Goal: Task Accomplishment & Management: Use online tool/utility

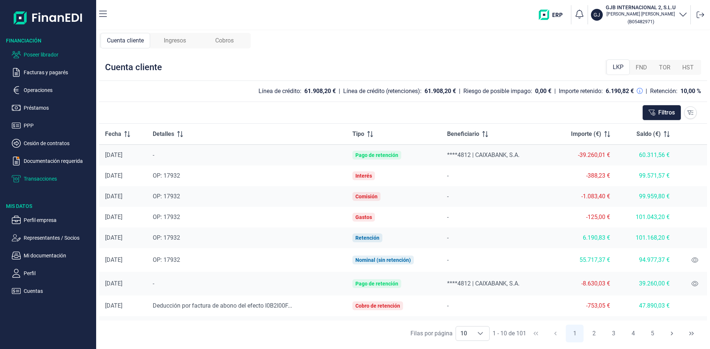
click at [50, 52] on p "Poseer librador" at bounding box center [59, 54] width 70 height 9
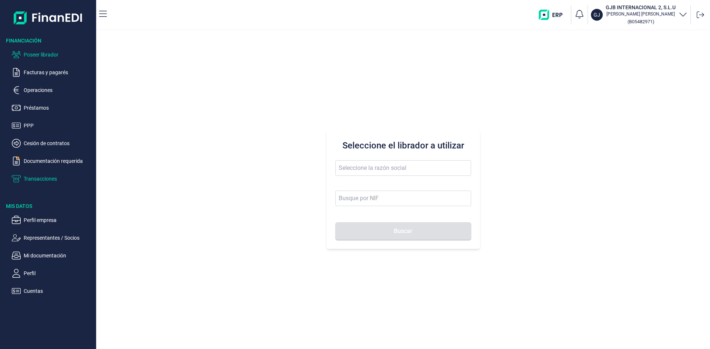
click at [54, 178] on p "Transacciones" at bounding box center [59, 179] width 70 height 9
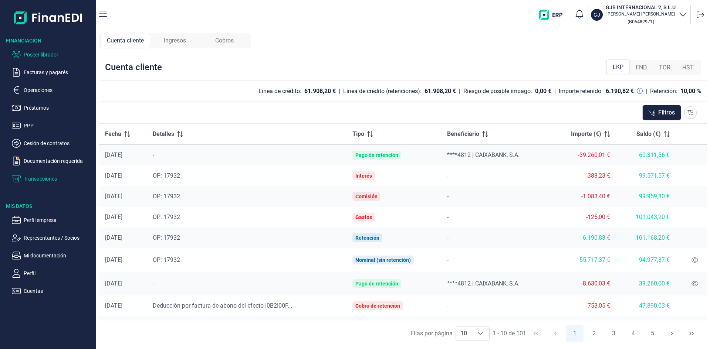
click at [54, 54] on p "Poseer librador" at bounding box center [59, 54] width 70 height 9
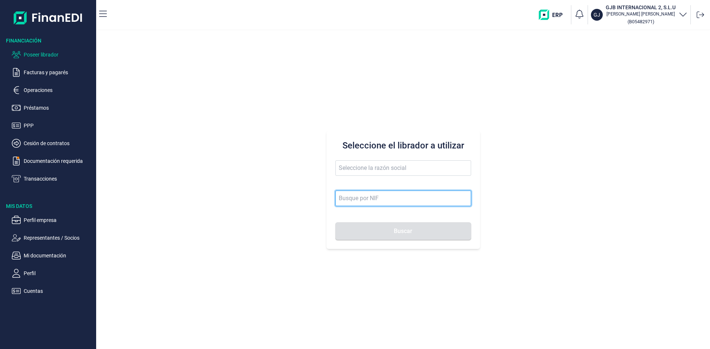
click at [379, 198] on input at bounding box center [403, 199] width 136 height 16
paste input "A79479515"
type input "A79479515"
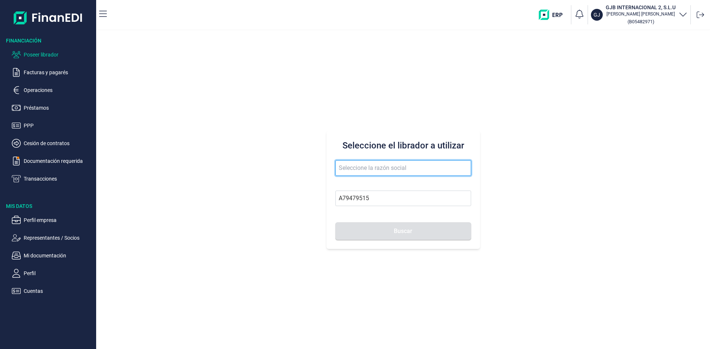
click at [390, 167] on input "text" at bounding box center [403, 168] width 136 height 16
type input "SISTEMAS AUTOMATISMOS Y [PERSON_NAME] ELECTRICOS SA"
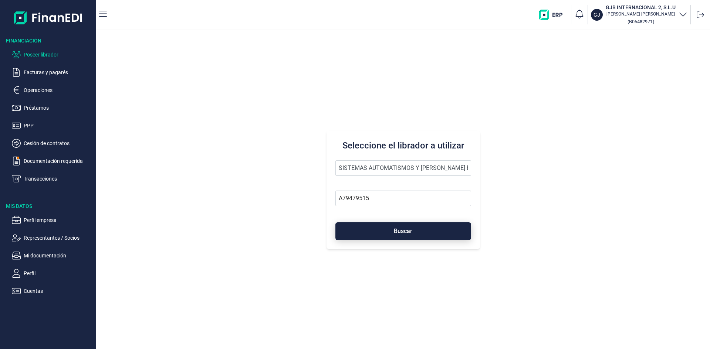
click at [403, 231] on span "Buscar" at bounding box center [403, 232] width 18 height 6
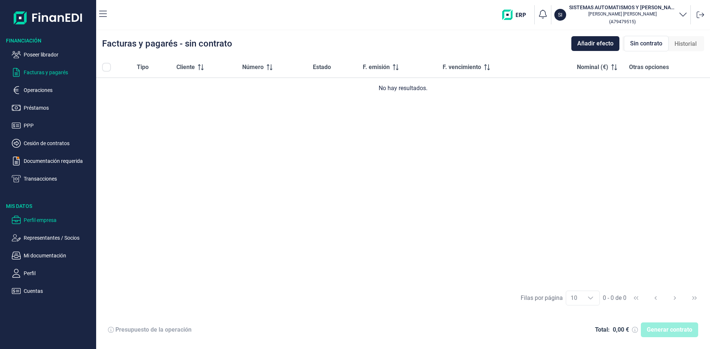
click at [36, 220] on p "Perfil empresa" at bounding box center [59, 220] width 70 height 9
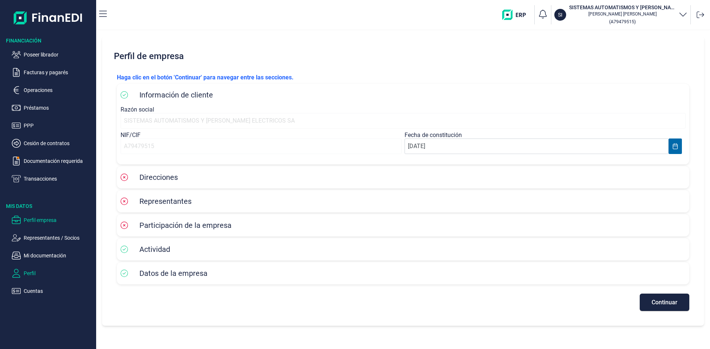
click at [37, 272] on p "Perfil" at bounding box center [59, 273] width 70 height 9
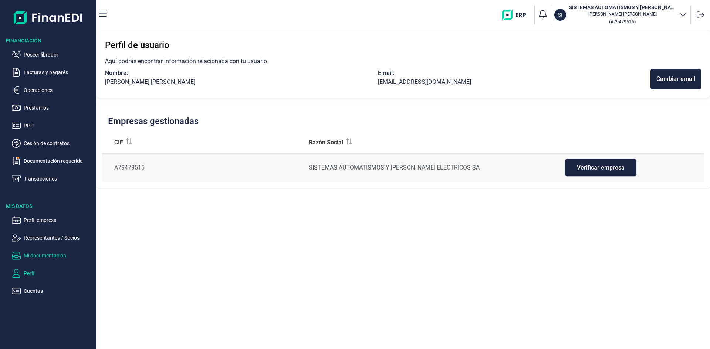
click at [54, 254] on p "Mi documentación" at bounding box center [59, 255] width 70 height 9
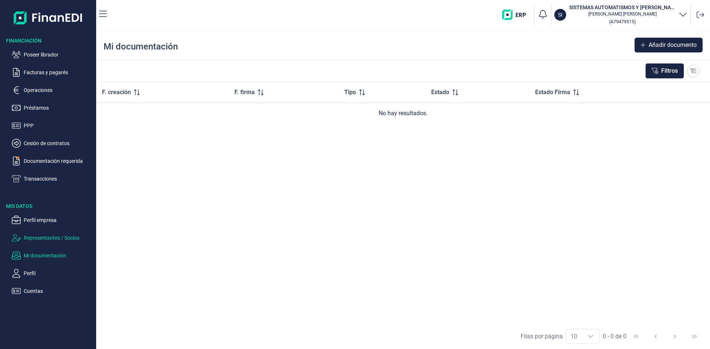
click at [55, 239] on p "Representantes / Socios" at bounding box center [59, 238] width 70 height 9
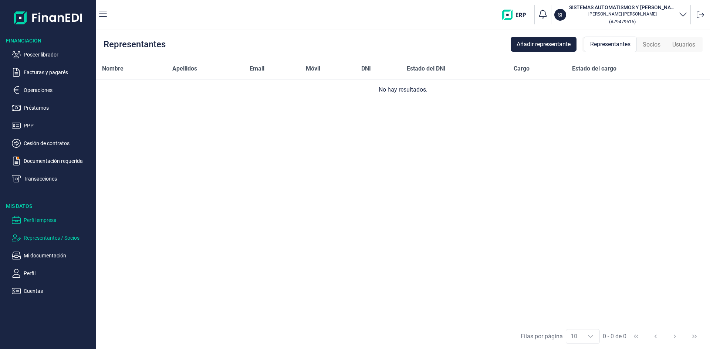
click at [51, 221] on p "Perfil empresa" at bounding box center [59, 220] width 70 height 9
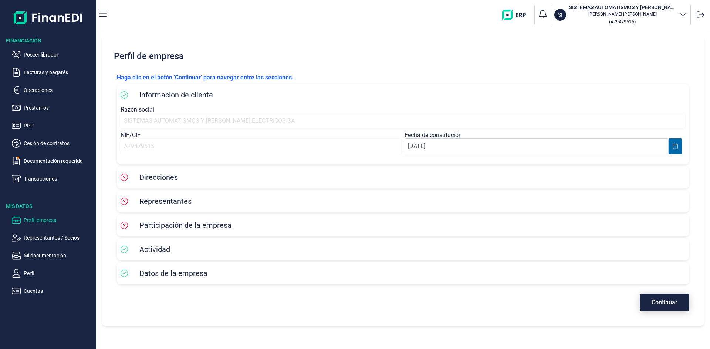
click at [652, 302] on span "Continuar" at bounding box center [665, 303] width 26 height 6
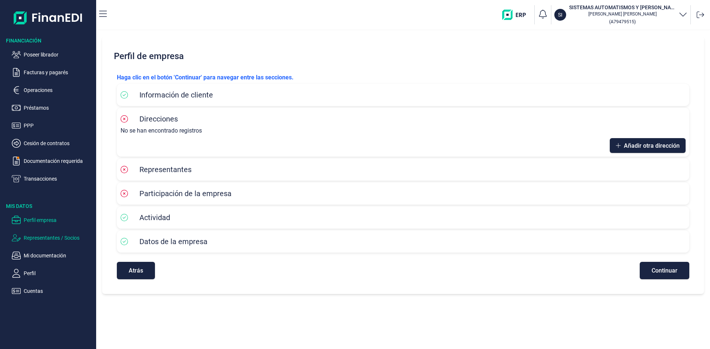
click at [64, 238] on p "Representantes / Socios" at bounding box center [59, 238] width 70 height 9
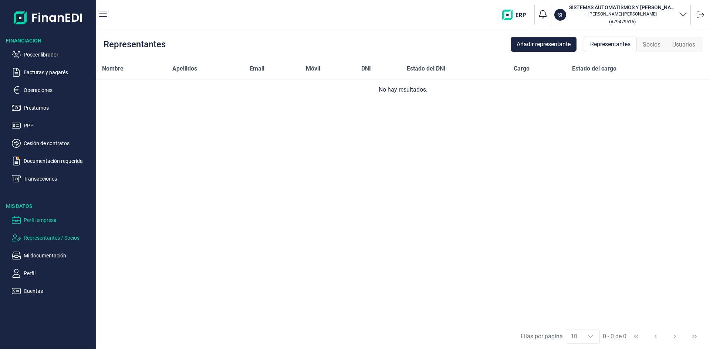
click at [50, 223] on p "Perfil empresa" at bounding box center [59, 220] width 70 height 9
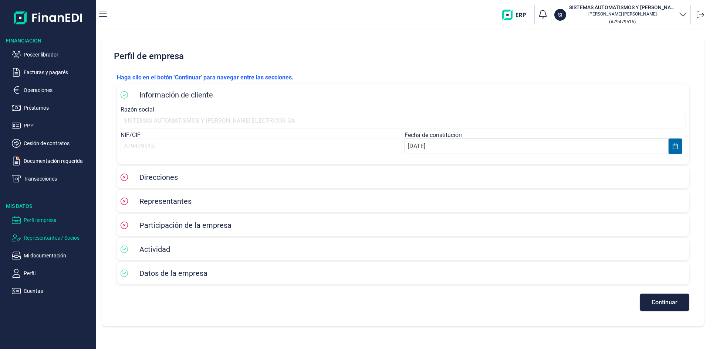
click at [58, 239] on p "Representantes / Socios" at bounding box center [59, 238] width 70 height 9
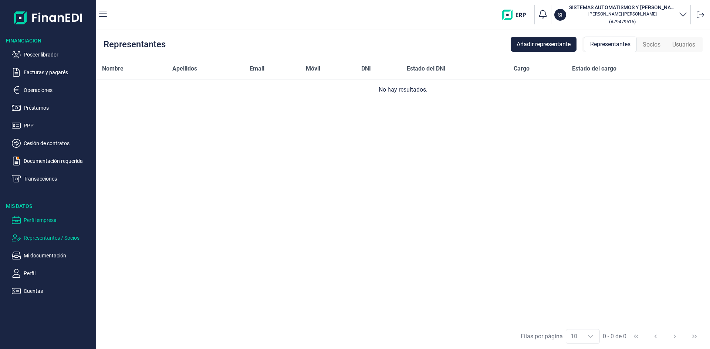
click at [49, 220] on p "Perfil empresa" at bounding box center [59, 220] width 70 height 9
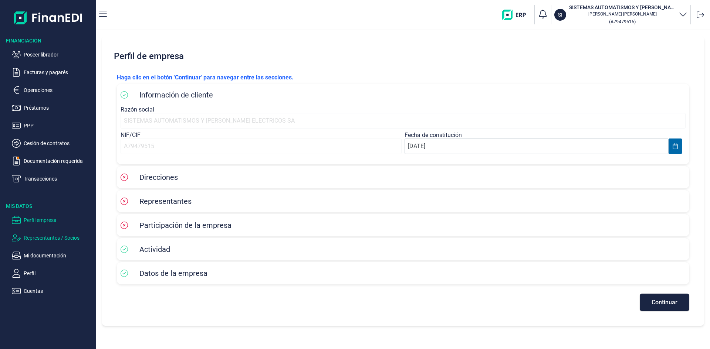
click at [46, 237] on p "Representantes / Socios" at bounding box center [59, 238] width 70 height 9
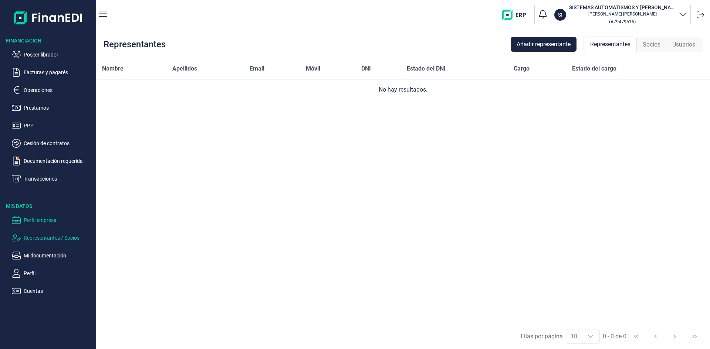
click at [50, 221] on p "Perfil empresa" at bounding box center [59, 220] width 70 height 9
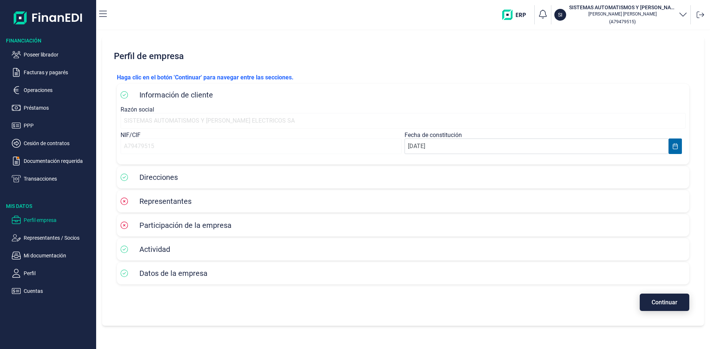
click at [658, 300] on span "Continuar" at bounding box center [665, 303] width 26 height 6
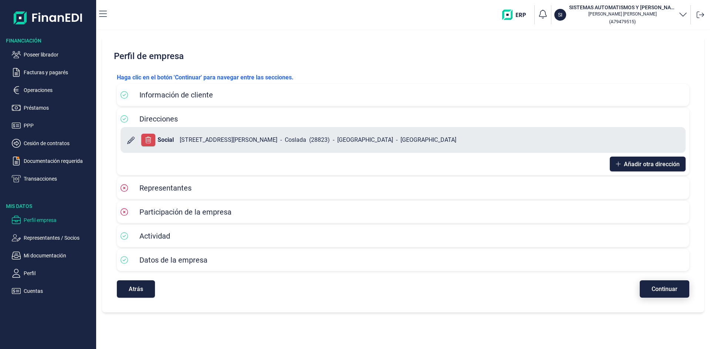
click at [663, 292] on span "Continuar" at bounding box center [665, 290] width 26 height 6
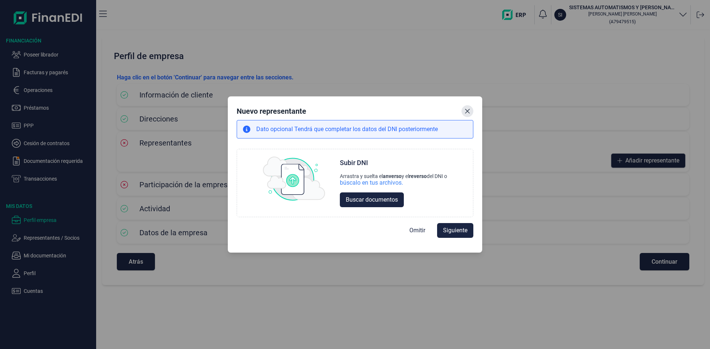
click at [467, 111] on icon "Close" at bounding box center [467, 111] width 5 height 5
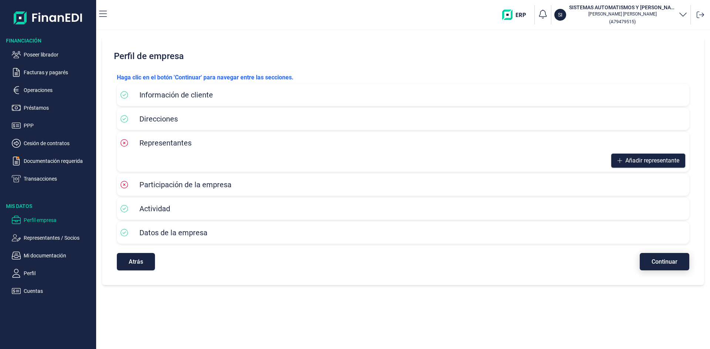
click at [663, 259] on span "Continuar" at bounding box center [665, 262] width 26 height 6
click at [664, 260] on span "Continuar" at bounding box center [665, 262] width 26 height 6
click at [665, 264] on span "Continuar" at bounding box center [665, 262] width 26 height 6
click at [254, 136] on div "Representantes" at bounding box center [403, 143] width 565 height 15
click at [67, 237] on p "Representantes / Socios" at bounding box center [59, 238] width 70 height 9
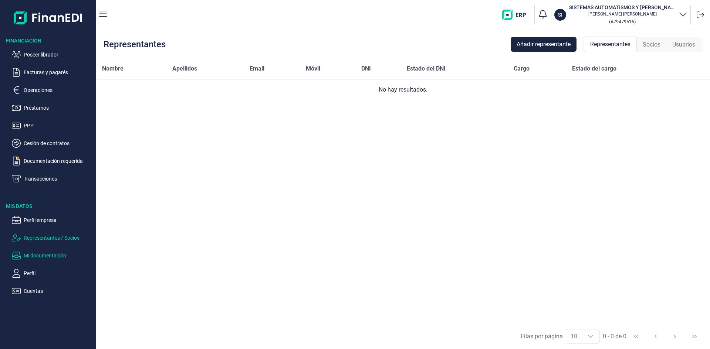
click at [43, 257] on p "Mi documentación" at bounding box center [59, 255] width 70 height 9
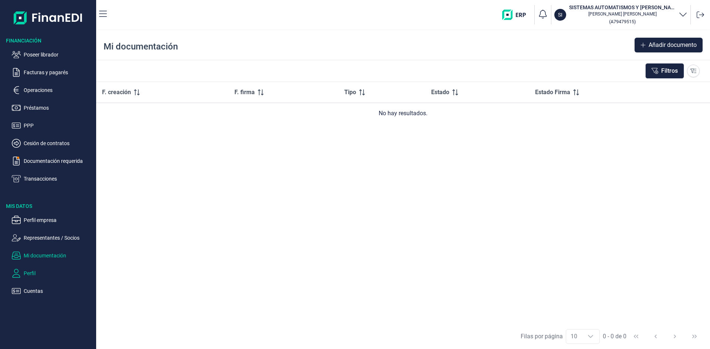
click at [30, 271] on p "Perfil" at bounding box center [59, 273] width 70 height 9
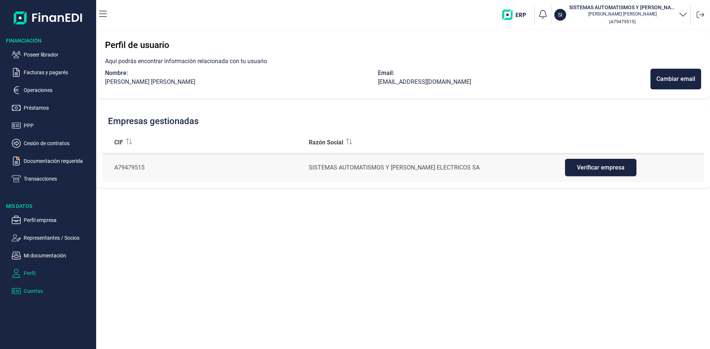
click at [35, 294] on p "Cuentas" at bounding box center [59, 291] width 70 height 9
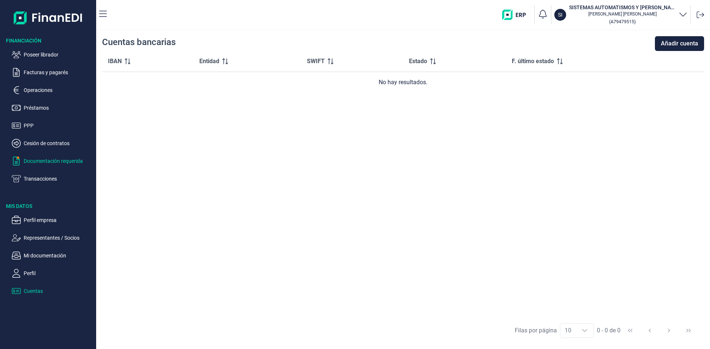
click at [81, 162] on p "Documentación requerida" at bounding box center [59, 161] width 70 height 9
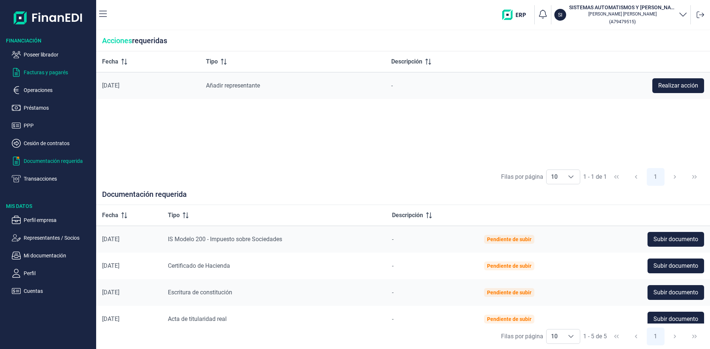
click at [39, 72] on p "Facturas y pagarés" at bounding box center [59, 72] width 70 height 9
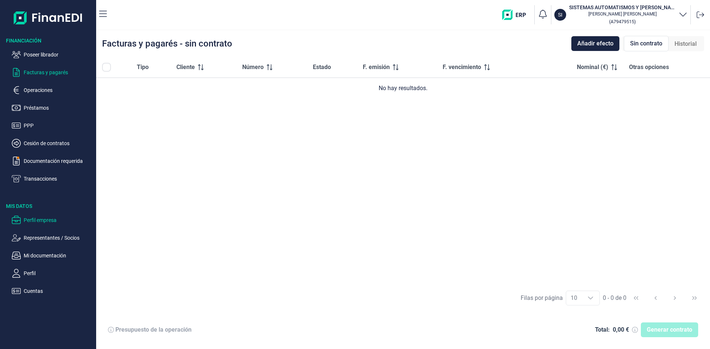
click at [44, 220] on p "Perfil empresa" at bounding box center [59, 220] width 70 height 9
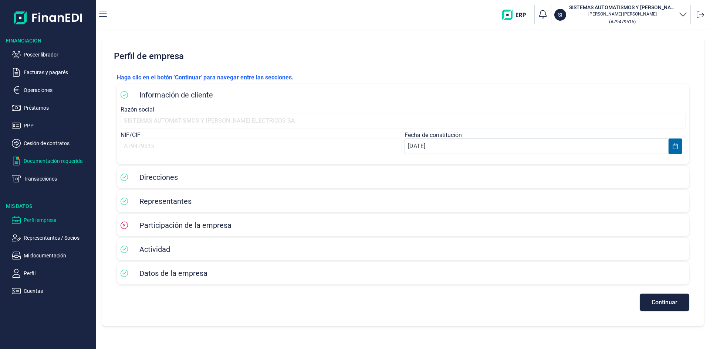
click at [65, 161] on p "Documentación requerida" at bounding box center [59, 161] width 70 height 9
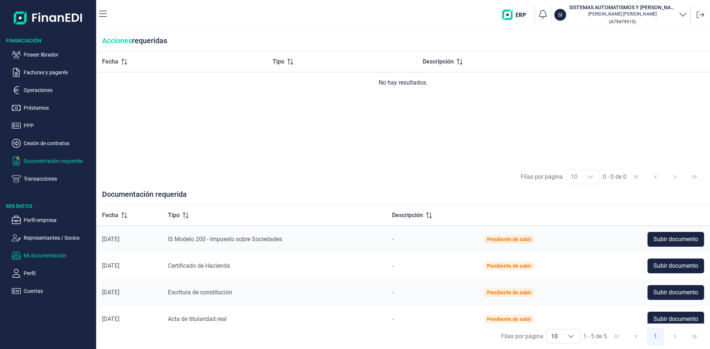
click at [58, 257] on p "Mi documentación" at bounding box center [59, 255] width 70 height 9
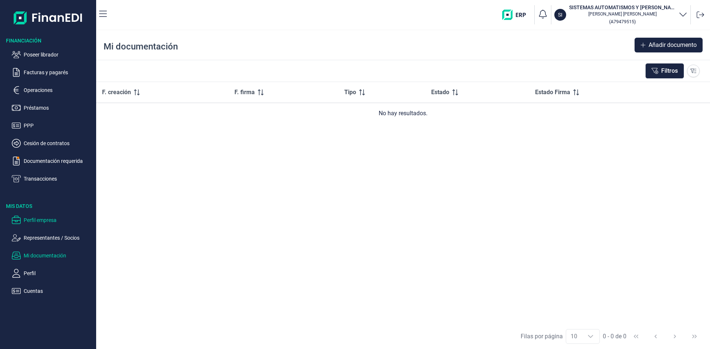
click at [45, 220] on p "Perfil empresa" at bounding box center [59, 220] width 70 height 9
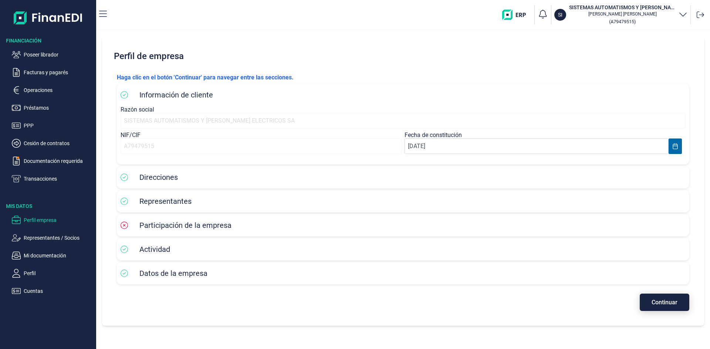
click at [657, 302] on span "Continuar" at bounding box center [665, 303] width 26 height 6
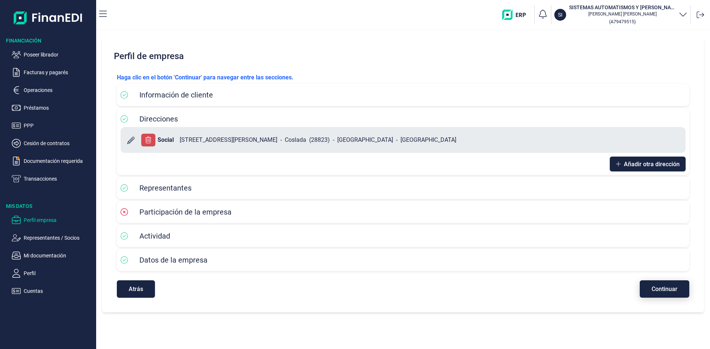
click at [657, 287] on span "Continuar" at bounding box center [665, 290] width 26 height 6
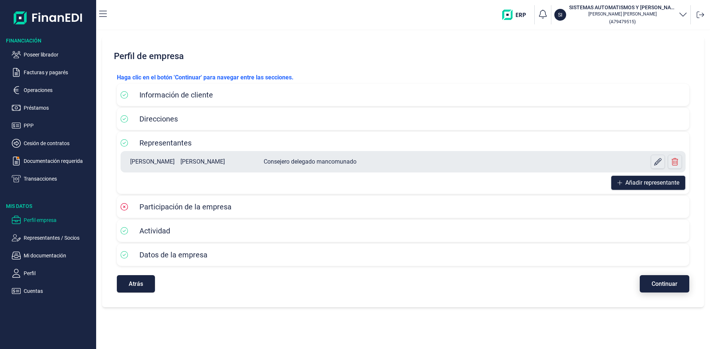
click at [661, 289] on button "Continuar" at bounding box center [665, 283] width 50 height 17
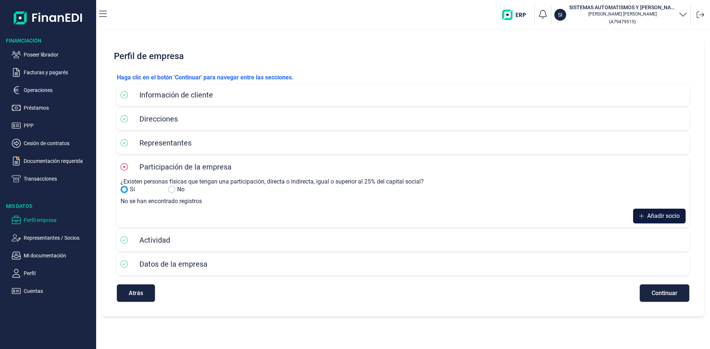
click at [667, 212] on span "Añadir socio" at bounding box center [663, 216] width 33 height 9
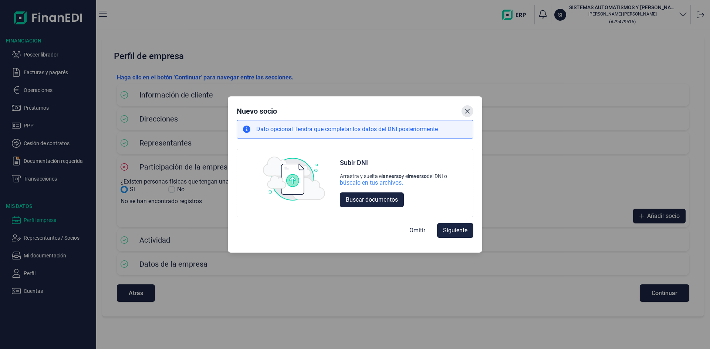
click at [467, 111] on icon "Close" at bounding box center [467, 111] width 6 height 6
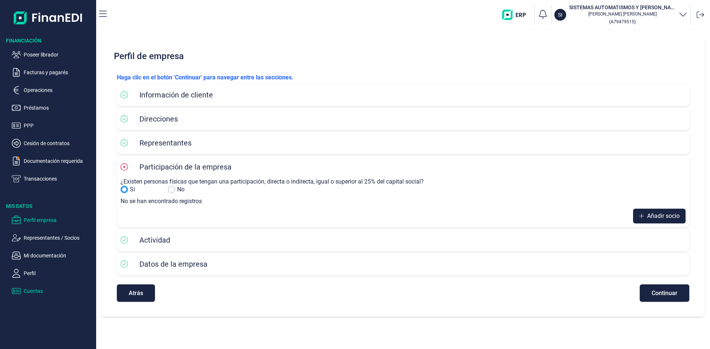
click at [24, 291] on p "Cuentas" at bounding box center [59, 291] width 70 height 9
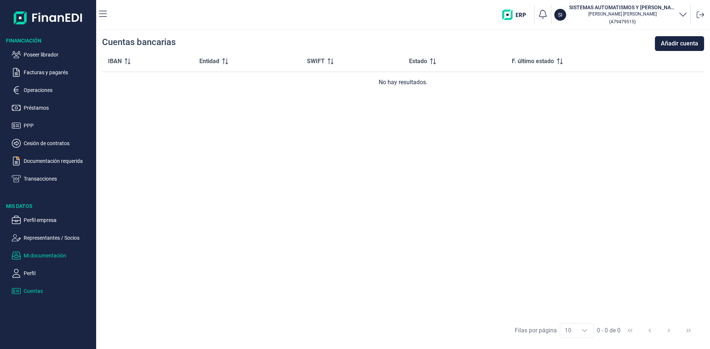
click at [58, 255] on p "Mi documentación" at bounding box center [59, 255] width 70 height 9
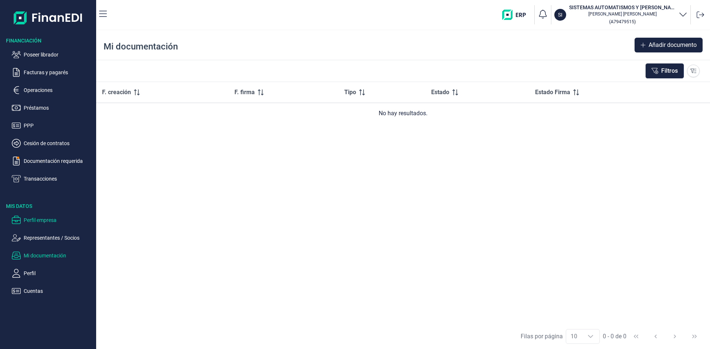
click at [50, 219] on p "Perfil empresa" at bounding box center [59, 220] width 70 height 9
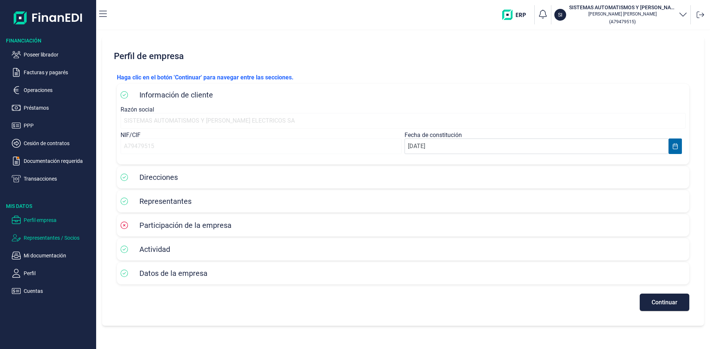
click at [50, 237] on p "Representantes / Socios" at bounding box center [59, 238] width 70 height 9
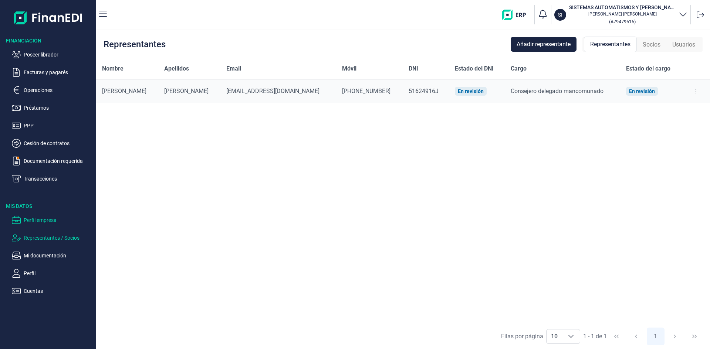
click at [55, 221] on p "Perfil empresa" at bounding box center [59, 220] width 70 height 9
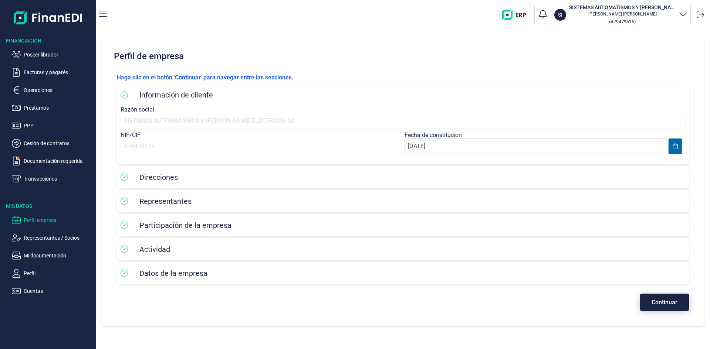
click at [653, 305] on span "Continuar" at bounding box center [665, 303] width 26 height 6
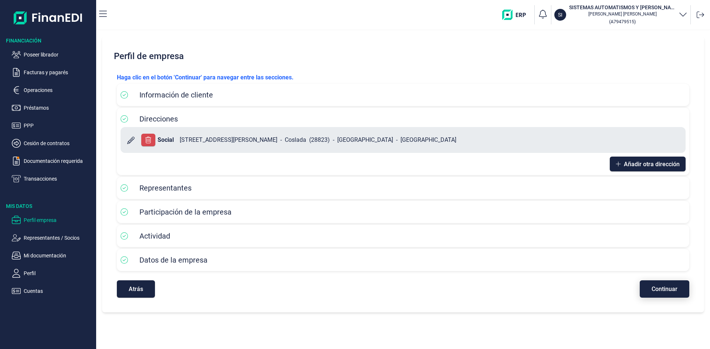
click at [664, 291] on span "Continuar" at bounding box center [665, 290] width 26 height 6
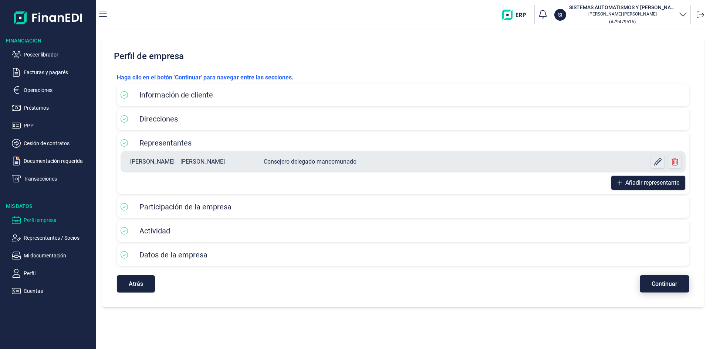
click at [656, 289] on button "Continuar" at bounding box center [665, 283] width 50 height 17
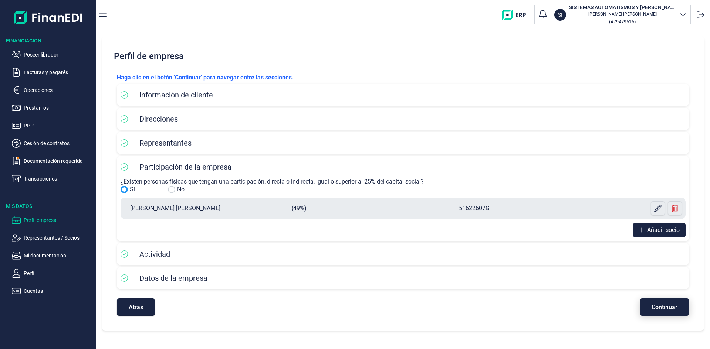
click at [653, 305] on span "Continuar" at bounding box center [665, 308] width 26 height 6
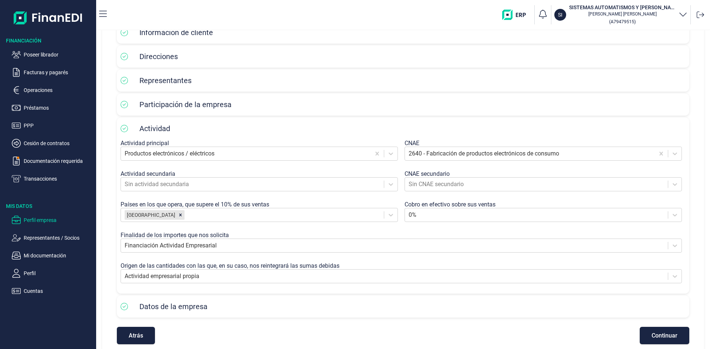
scroll to position [72, 0]
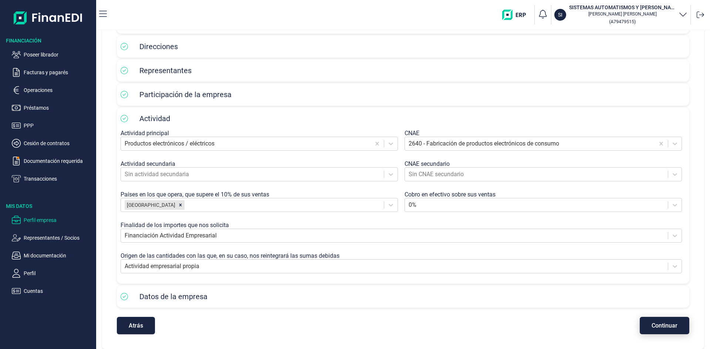
click at [672, 323] on span "Continuar" at bounding box center [665, 326] width 26 height 6
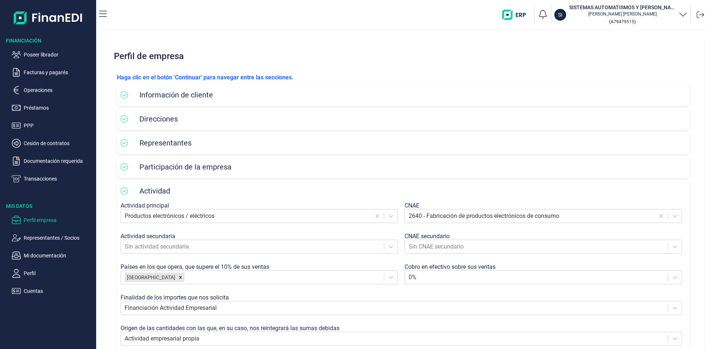
select select "ES"
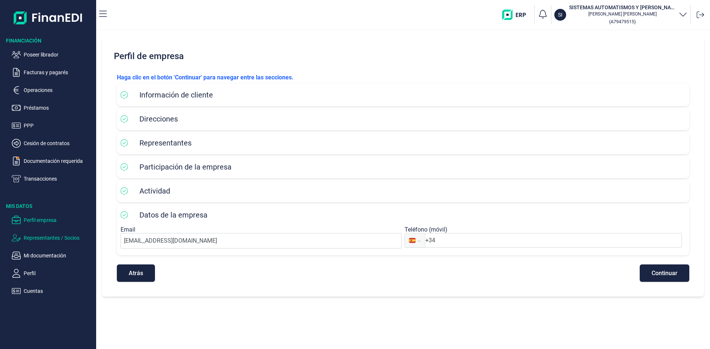
click at [58, 240] on p "Representantes / Socios" at bounding box center [59, 238] width 70 height 9
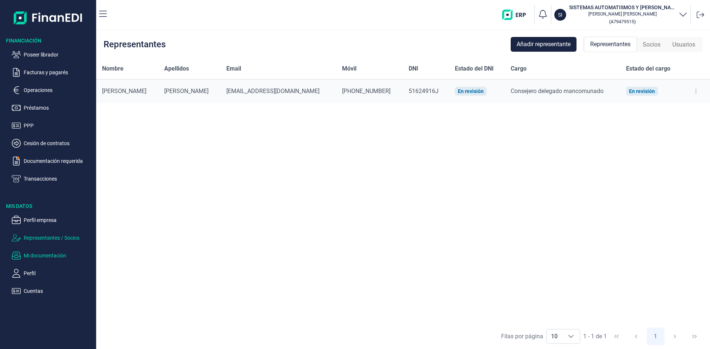
click at [60, 256] on p "Mi documentación" at bounding box center [59, 255] width 70 height 9
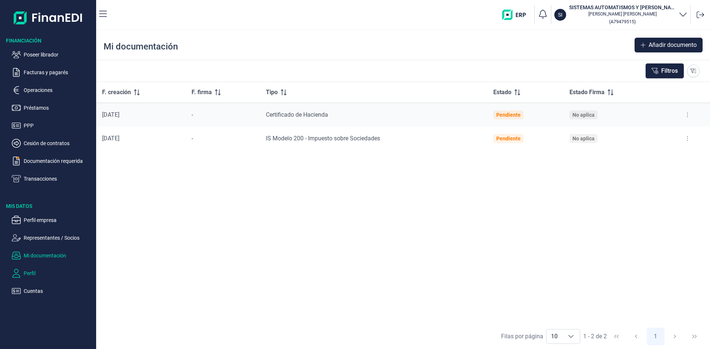
click at [32, 274] on p "Perfil" at bounding box center [59, 273] width 70 height 9
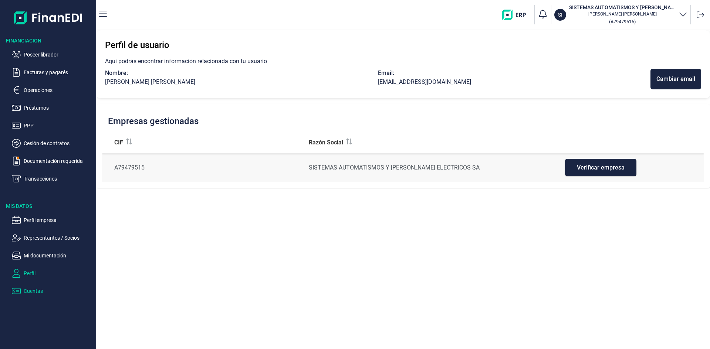
click at [31, 292] on p "Cuentas" at bounding box center [59, 291] width 70 height 9
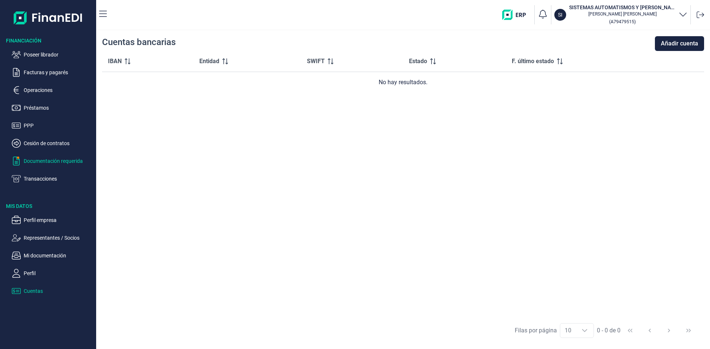
click at [62, 161] on p "Documentación requerida" at bounding box center [59, 161] width 70 height 9
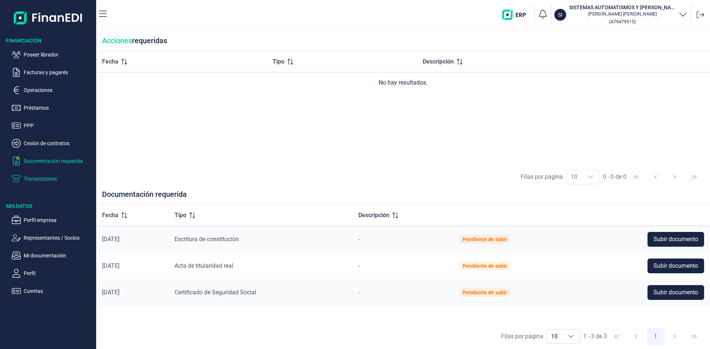
click at [49, 176] on p "Transacciones" at bounding box center [59, 179] width 70 height 9
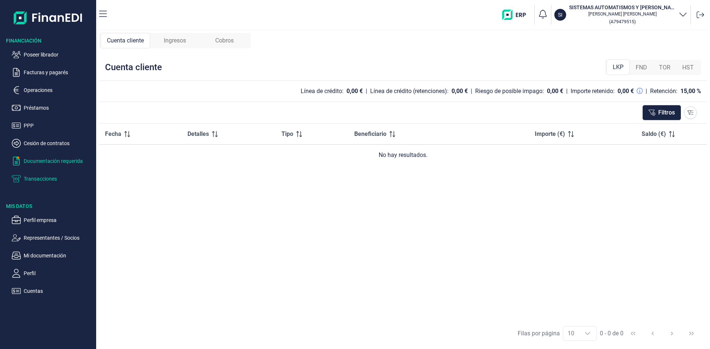
click at [57, 162] on p "Documentación requerida" at bounding box center [59, 161] width 70 height 9
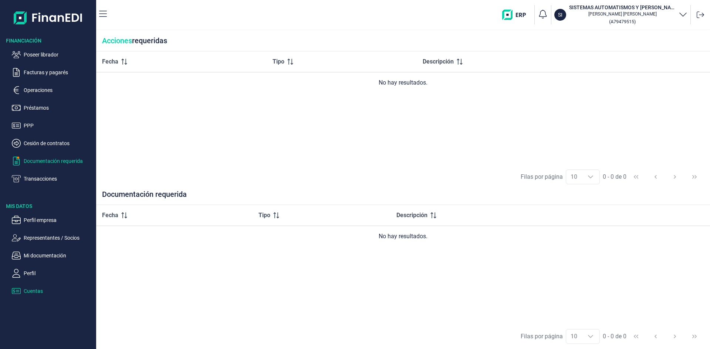
click at [38, 292] on p "Cuentas" at bounding box center [59, 291] width 70 height 9
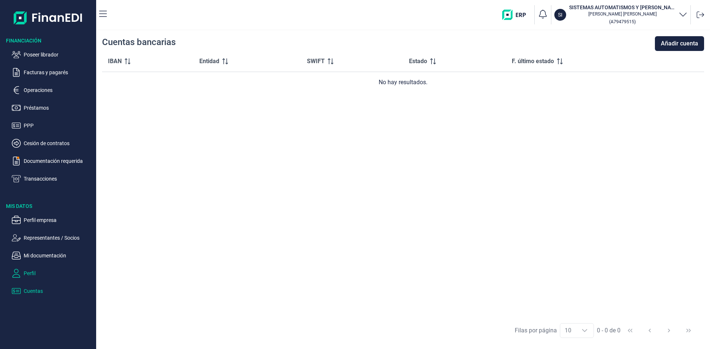
click at [28, 271] on p "Perfil" at bounding box center [59, 273] width 70 height 9
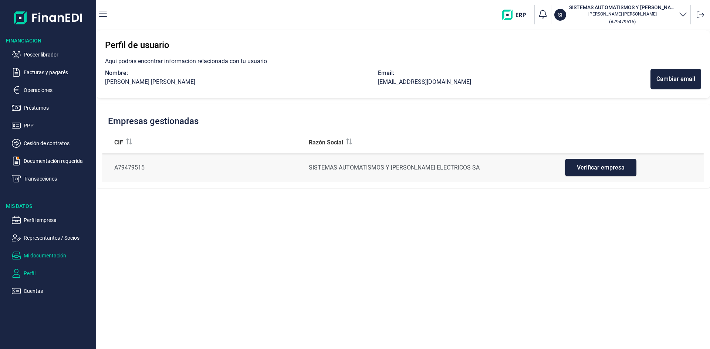
click at [43, 259] on p "Mi documentación" at bounding box center [59, 255] width 70 height 9
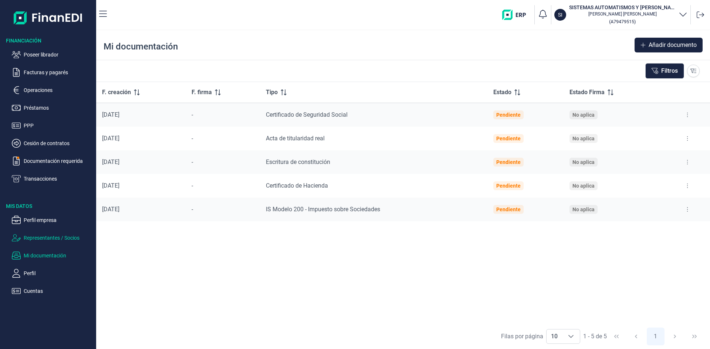
click at [50, 241] on p "Representantes / Socios" at bounding box center [59, 238] width 70 height 9
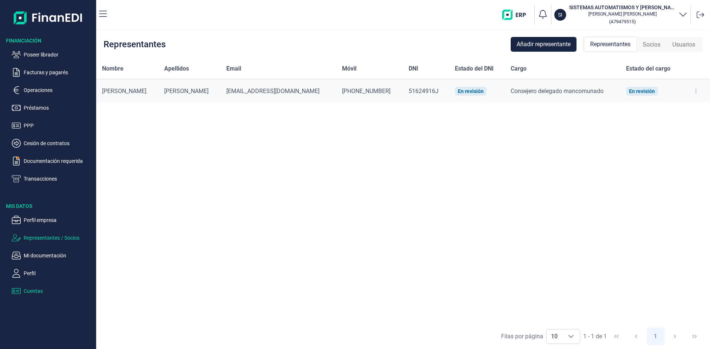
click at [38, 288] on p "Cuentas" at bounding box center [59, 291] width 70 height 9
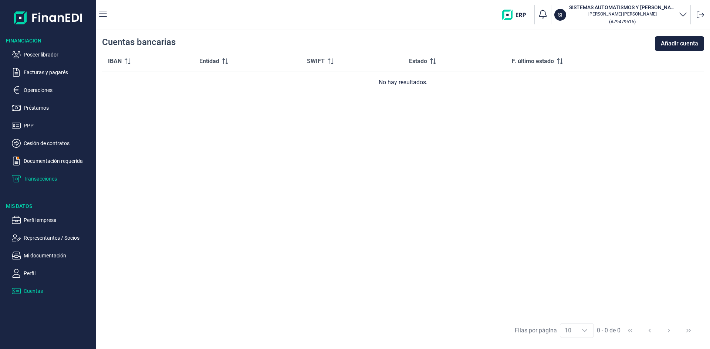
click at [44, 180] on p "Transacciones" at bounding box center [59, 179] width 70 height 9
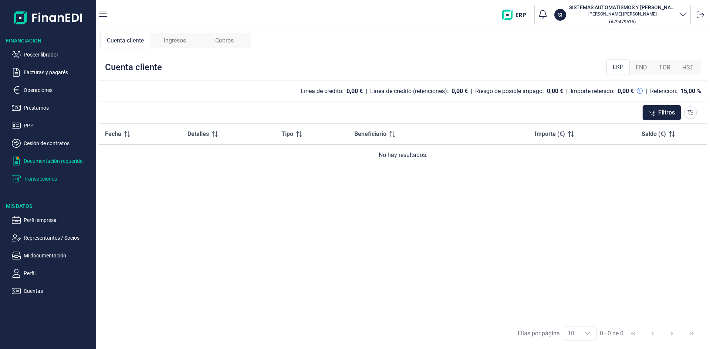
click at [47, 163] on p "Documentación requerida" at bounding box center [59, 161] width 70 height 9
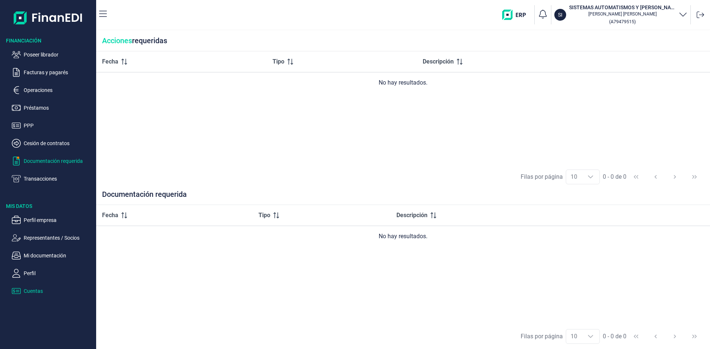
click at [37, 293] on p "Cuentas" at bounding box center [59, 291] width 70 height 9
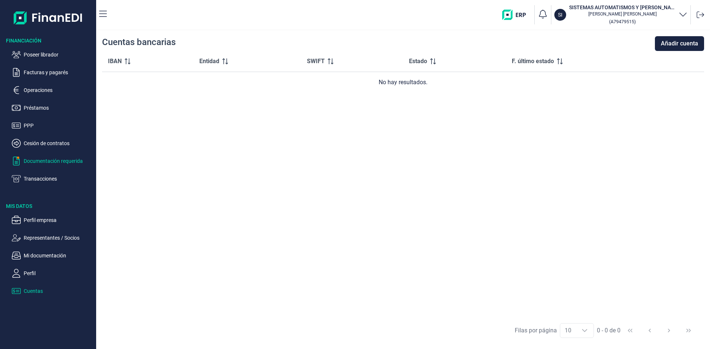
click at [67, 162] on p "Documentación requerida" at bounding box center [59, 161] width 70 height 9
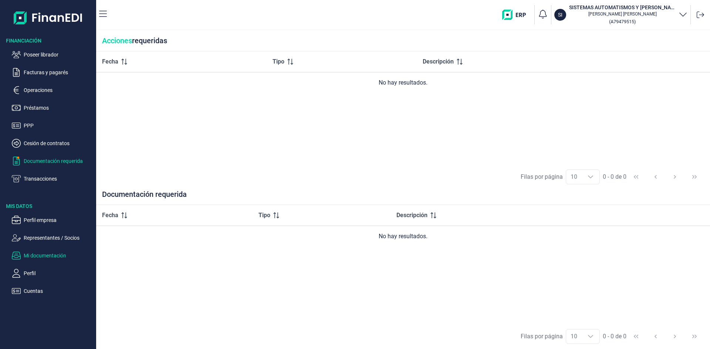
click at [57, 255] on p "Mi documentación" at bounding box center [59, 255] width 70 height 9
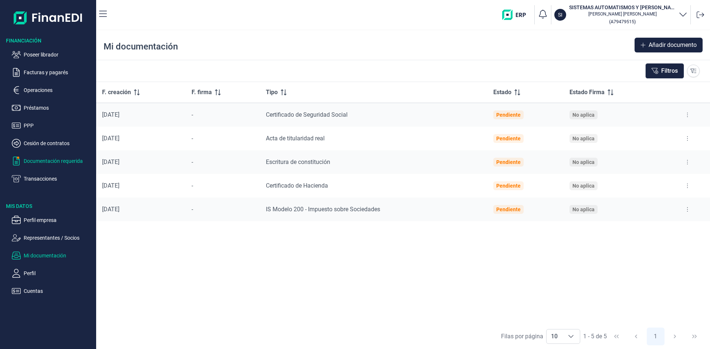
click at [59, 160] on p "Documentación requerida" at bounding box center [59, 161] width 70 height 9
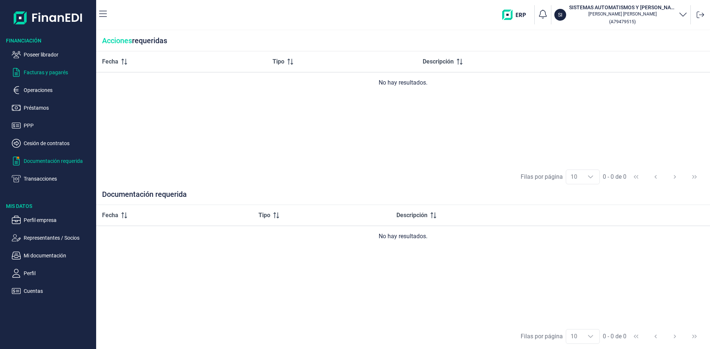
click at [53, 73] on p "Facturas y pagarés" at bounding box center [59, 72] width 70 height 9
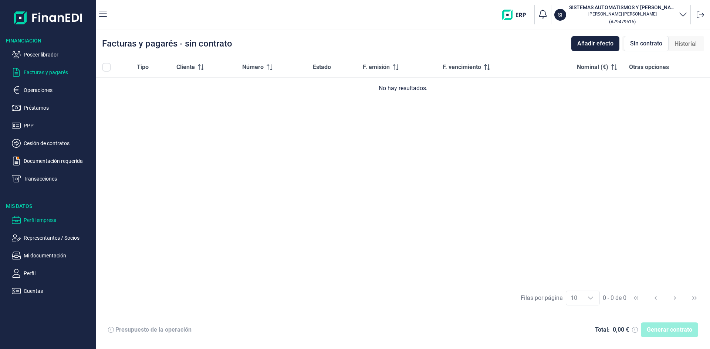
click at [50, 219] on p "Perfil empresa" at bounding box center [59, 220] width 70 height 9
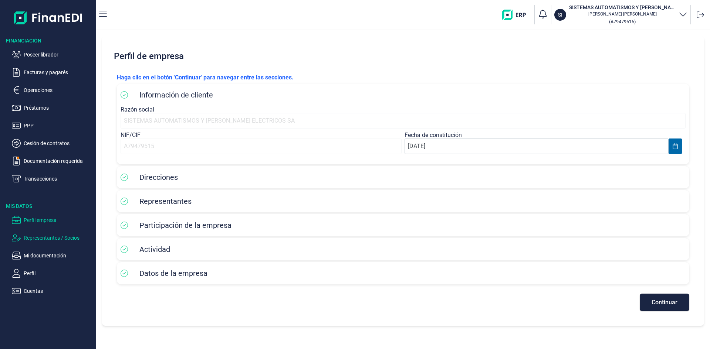
click at [49, 237] on p "Representantes / Socios" at bounding box center [59, 238] width 70 height 9
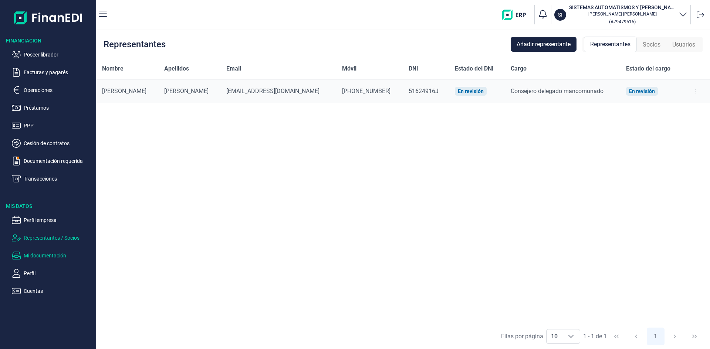
click at [49, 257] on p "Mi documentación" at bounding box center [59, 255] width 70 height 9
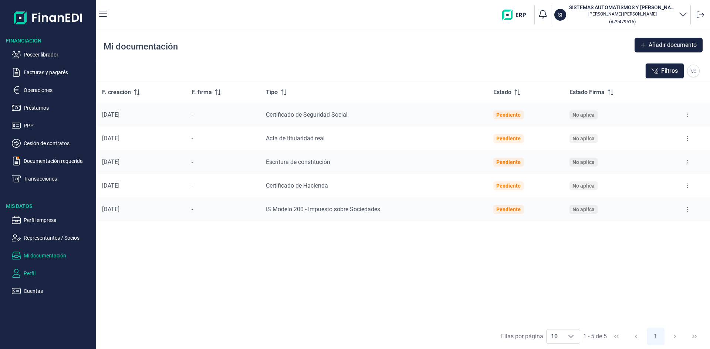
click at [26, 274] on p "Perfil" at bounding box center [59, 273] width 70 height 9
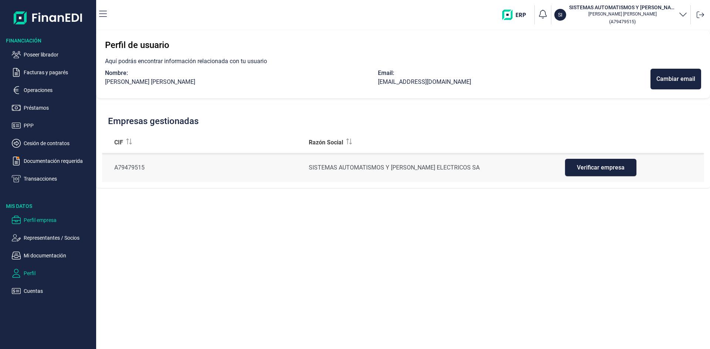
click at [57, 218] on p "Perfil empresa" at bounding box center [59, 220] width 70 height 9
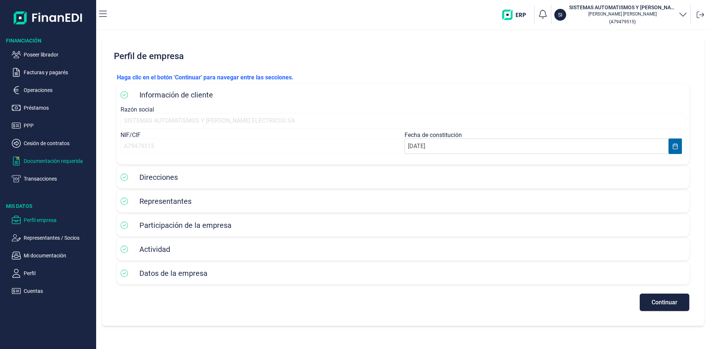
click at [75, 161] on p "Documentación requerida" at bounding box center [59, 161] width 70 height 9
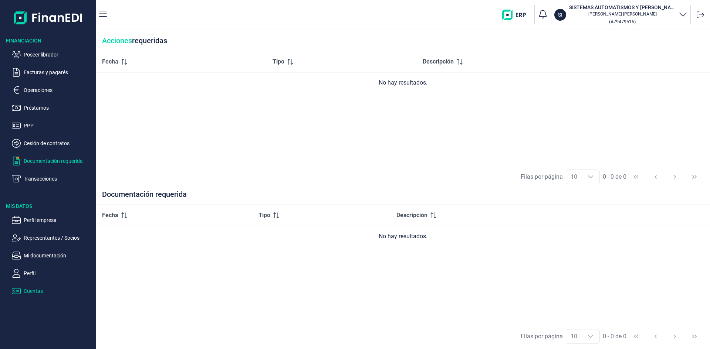
click at [38, 290] on p "Cuentas" at bounding box center [59, 291] width 70 height 9
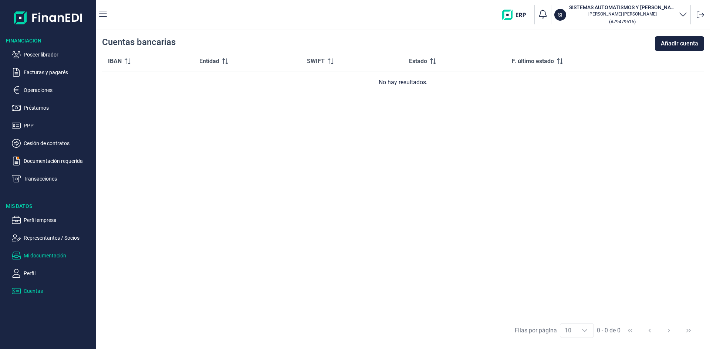
click at [49, 257] on p "Mi documentación" at bounding box center [59, 255] width 70 height 9
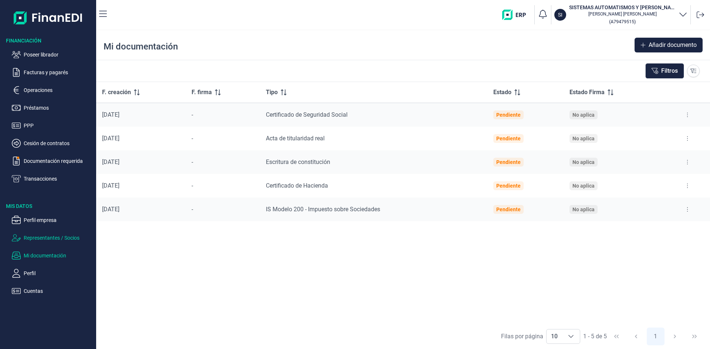
click at [63, 239] on p "Representantes / Socios" at bounding box center [59, 238] width 70 height 9
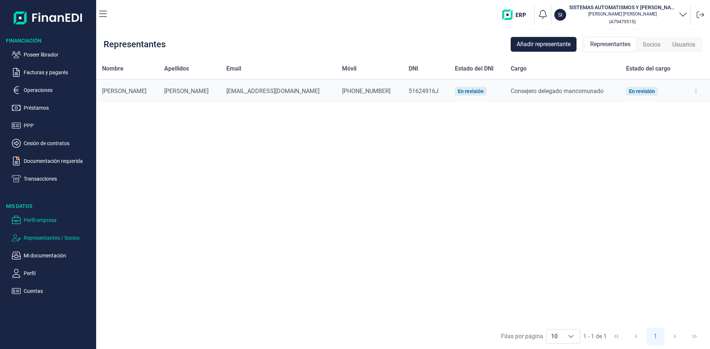
click at [34, 220] on p "Perfil empresa" at bounding box center [59, 220] width 70 height 9
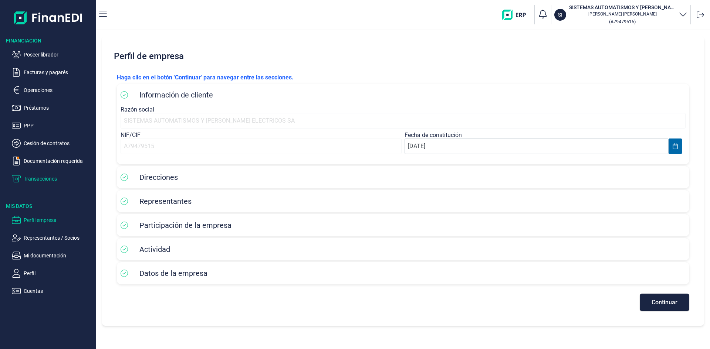
click at [50, 181] on p "Transacciones" at bounding box center [59, 179] width 70 height 9
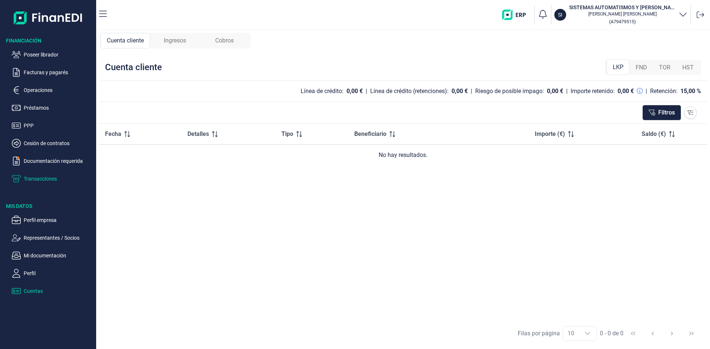
click at [36, 292] on p "Cuentas" at bounding box center [59, 291] width 70 height 9
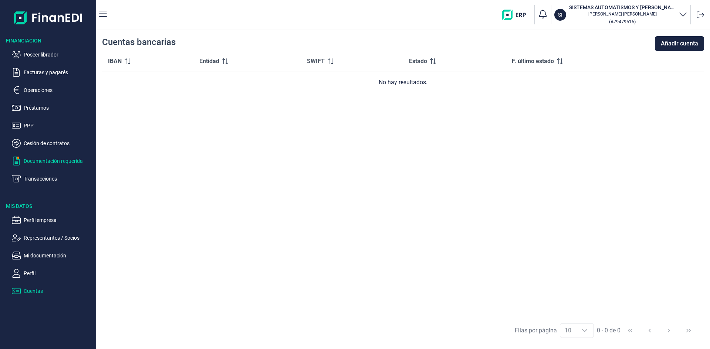
click at [59, 161] on p "Documentación requerida" at bounding box center [59, 161] width 70 height 9
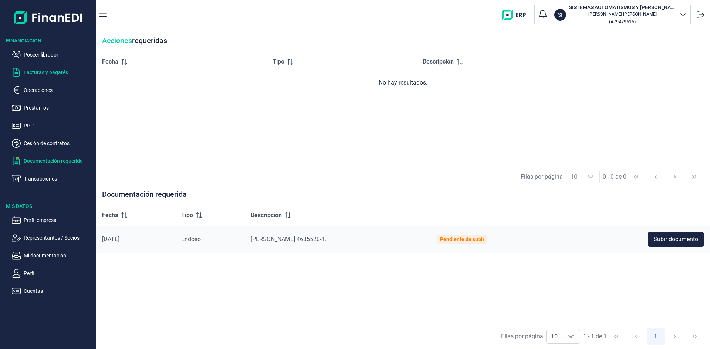
click at [54, 75] on p "Facturas y pagarés" at bounding box center [59, 72] width 70 height 9
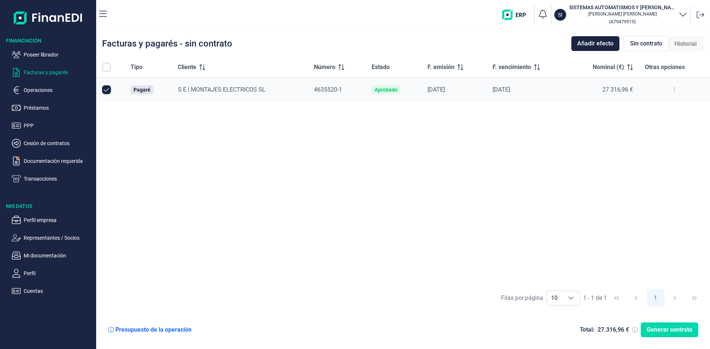
checkbox input "true"
click at [674, 90] on icon at bounding box center [674, 90] width 1 height 6
click at [398, 26] on div "SI SISTEMAS AUTOMATISMOS Y [PERSON_NAME] ELECTRICOS SA [PERSON_NAME] [PERSON_NA…" at bounding box center [410, 15] width 594 height 24
click at [35, 291] on p "Cuentas" at bounding box center [59, 291] width 70 height 9
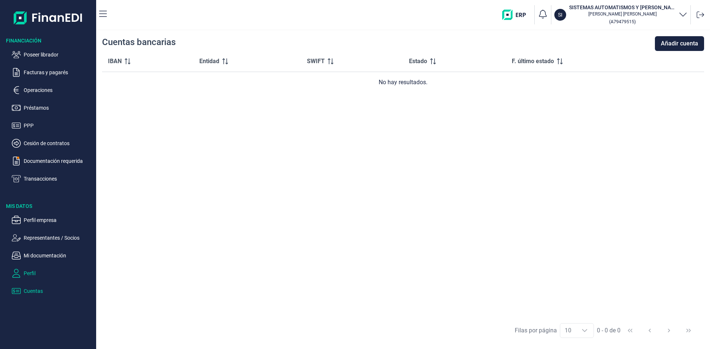
click at [33, 274] on p "Perfil" at bounding box center [59, 273] width 70 height 9
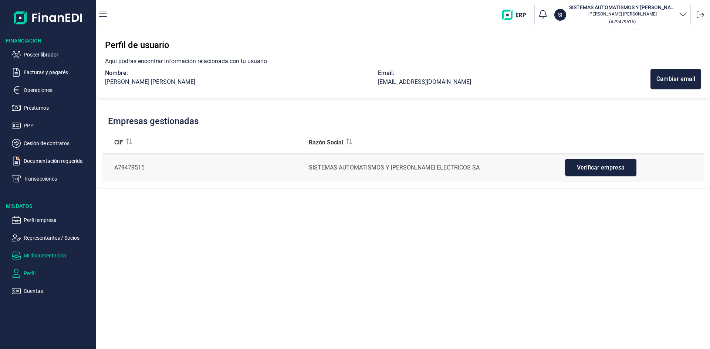
click at [57, 256] on p "Mi documentación" at bounding box center [59, 255] width 70 height 9
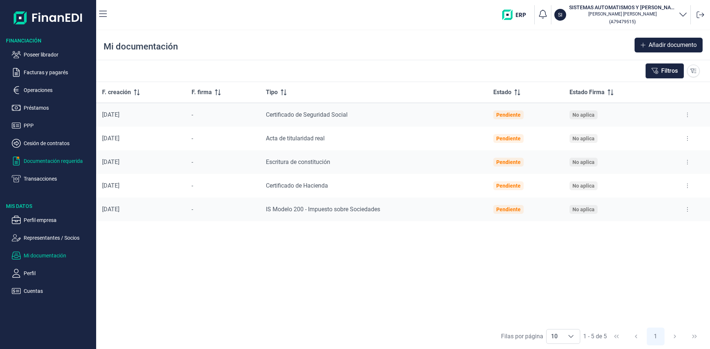
click at [53, 165] on p "Documentación requerida" at bounding box center [59, 161] width 70 height 9
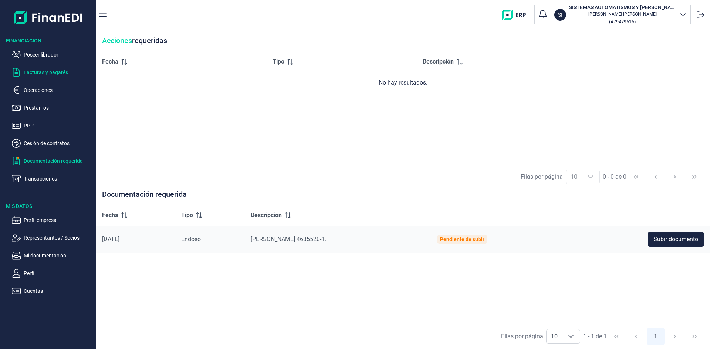
click at [61, 72] on p "Facturas y pagarés" at bounding box center [59, 72] width 70 height 9
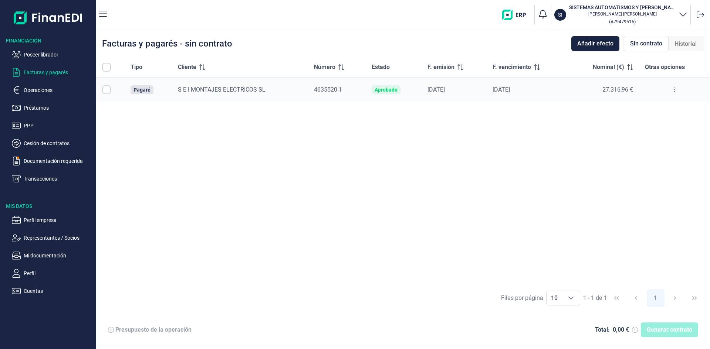
checkbox input "true"
click at [664, 333] on span "Generar contrato" at bounding box center [669, 330] width 45 height 9
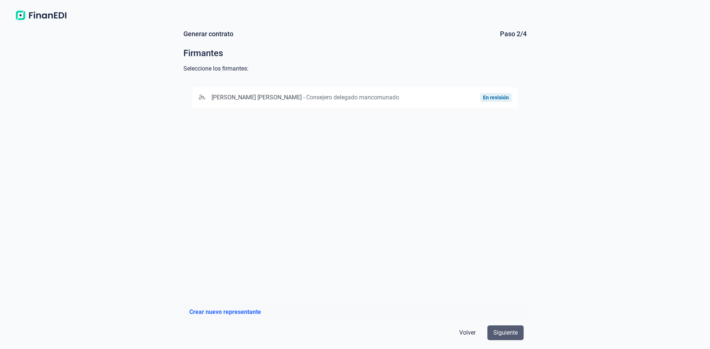
click at [505, 332] on span "Siguiente" at bounding box center [505, 333] width 24 height 9
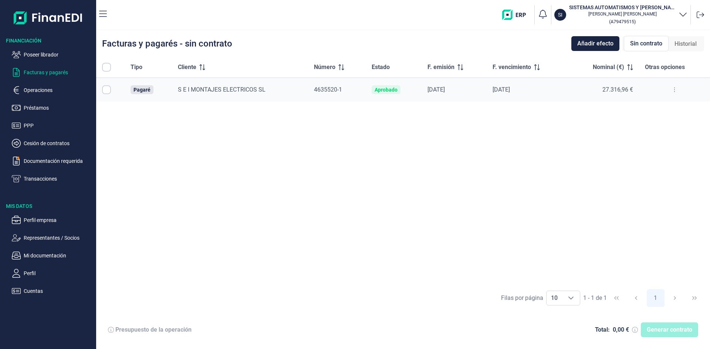
checkbox input "true"
click at [672, 331] on span "Generar contrato" at bounding box center [669, 330] width 45 height 9
checkbox input "true"
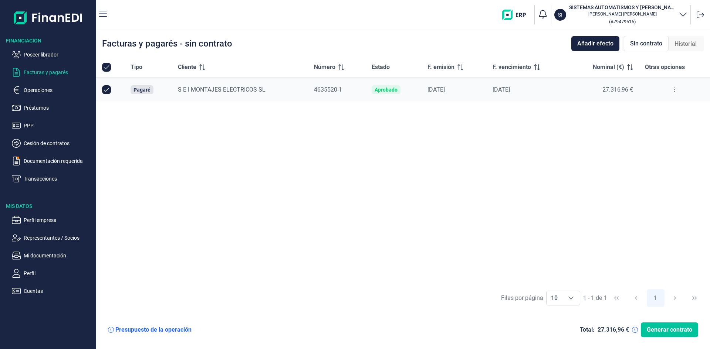
click at [678, 332] on span "Generar contrato" at bounding box center [669, 330] width 45 height 9
checkbox input "true"
click at [71, 162] on p "Documentación requerida" at bounding box center [59, 161] width 70 height 9
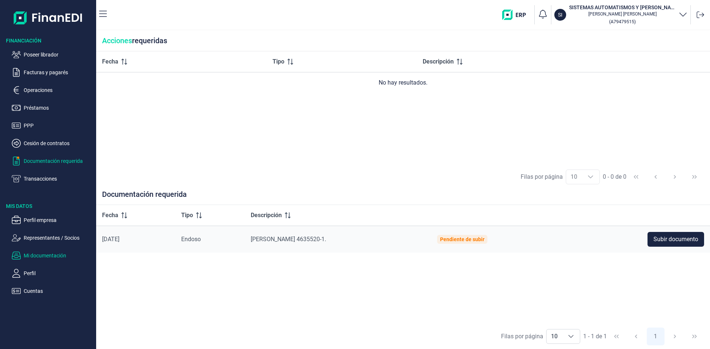
click at [54, 256] on p "Mi documentación" at bounding box center [59, 255] width 70 height 9
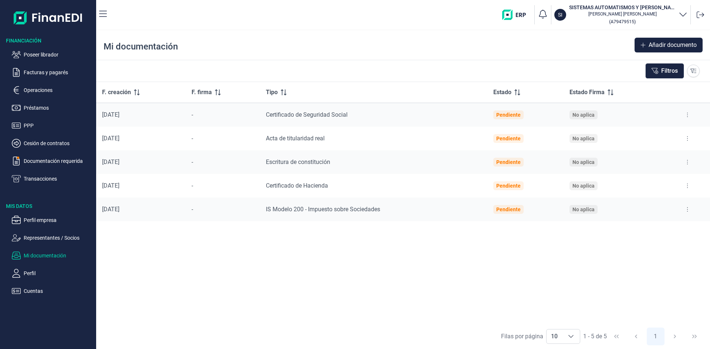
click at [686, 141] on button at bounding box center [687, 139] width 13 height 12
click at [655, 158] on span "Ver documento" at bounding box center [641, 156] width 35 height 7
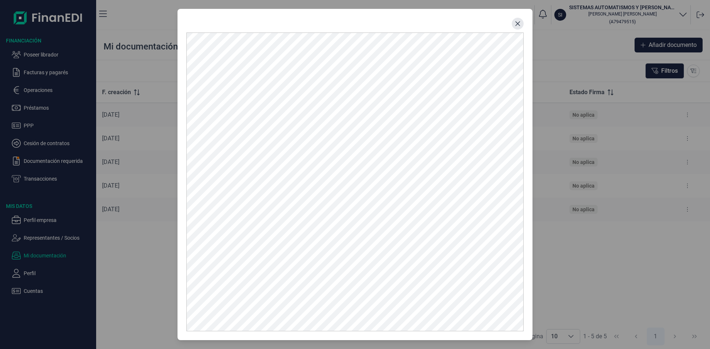
click at [515, 23] on icon "Close" at bounding box center [518, 24] width 6 height 6
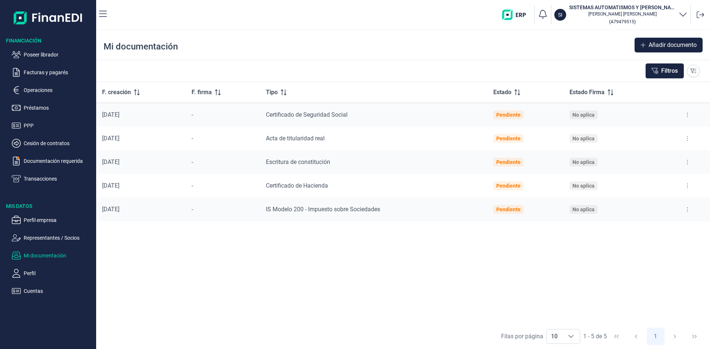
click at [688, 210] on icon at bounding box center [687, 210] width 1 height 6
click at [656, 227] on span "Ver documento" at bounding box center [641, 227] width 35 height 7
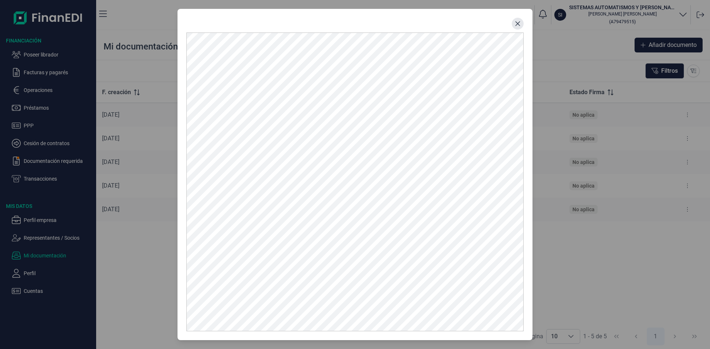
click at [515, 28] on button "Close" at bounding box center [518, 24] width 12 height 12
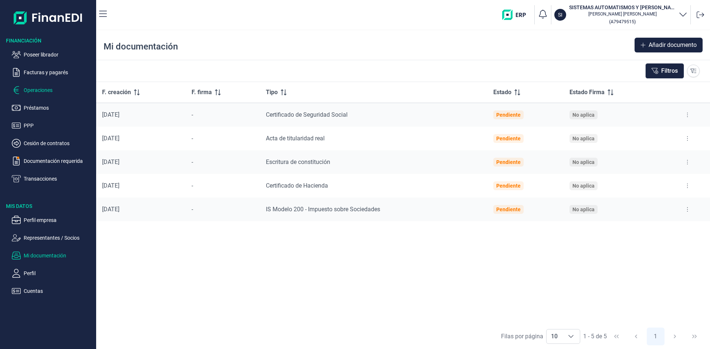
click at [47, 92] on p "Operaciones" at bounding box center [59, 90] width 70 height 9
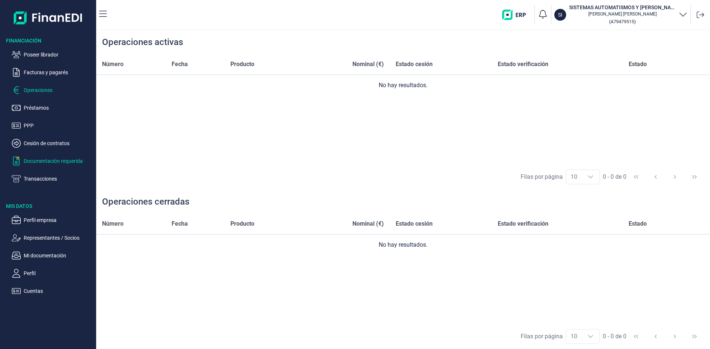
click at [77, 162] on p "Documentación requerida" at bounding box center [59, 161] width 70 height 9
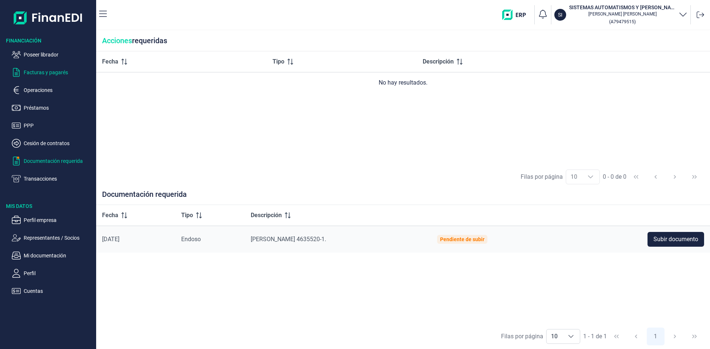
click at [65, 73] on p "Facturas y pagarés" at bounding box center [59, 72] width 70 height 9
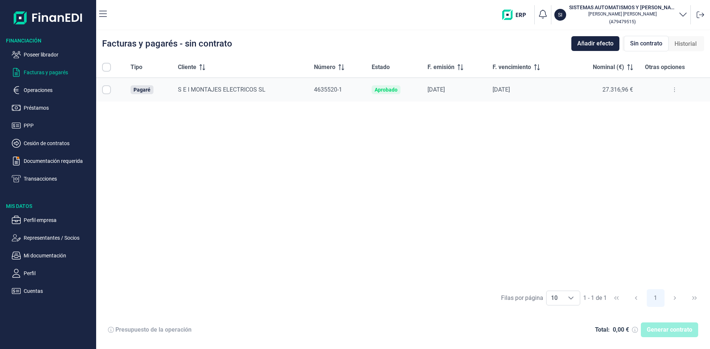
checkbox input "true"
click at [653, 332] on span "Generar contrato" at bounding box center [669, 330] width 45 height 9
checkbox input "true"
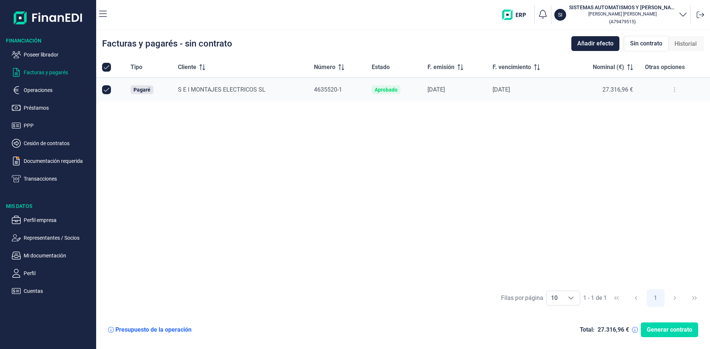
click at [674, 90] on icon at bounding box center [674, 90] width 1 height 6
click at [339, 37] on div "Facturas y pagarés - sin contrato Añadir efecto Sin contrato Historial" at bounding box center [403, 43] width 614 height 27
click at [674, 90] on icon at bounding box center [674, 90] width 1 height 6
click at [664, 122] on span "Vincular facturas a pagaré" at bounding box center [645, 121] width 61 height 7
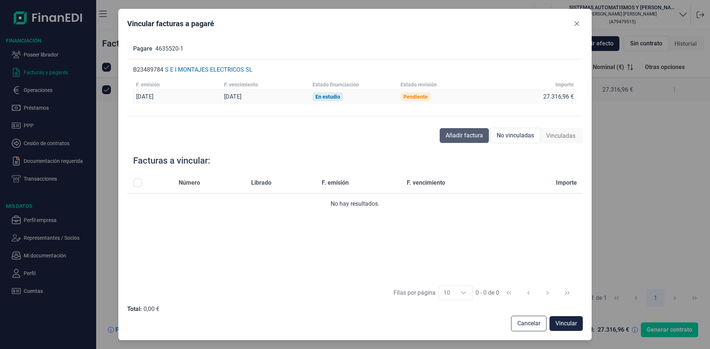
click at [465, 138] on span "Añadir factura" at bounding box center [464, 135] width 37 height 9
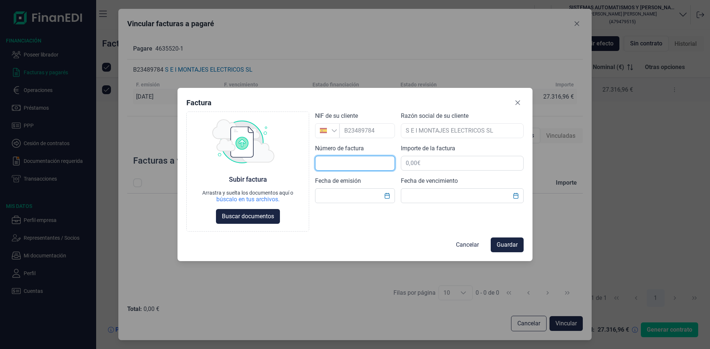
click at [336, 164] on input "text" at bounding box center [355, 163] width 80 height 15
paste input "25/9028"
type input "25/9028"
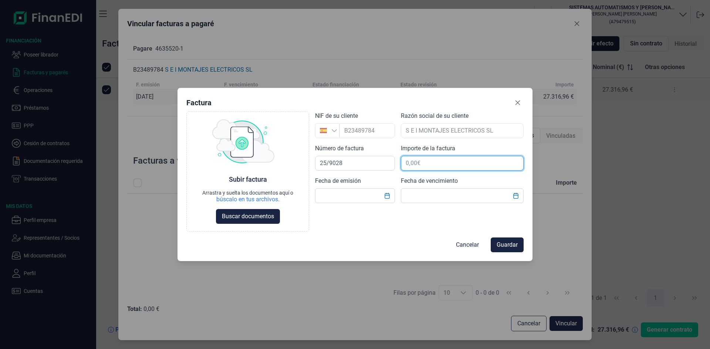
click at [430, 165] on input "text" at bounding box center [462, 163] width 123 height 15
paste input "0,00 €"
drag, startPoint x: 491, startPoint y: 161, endPoint x: 527, endPoint y: 158, distance: 36.7
click at [537, 165] on div "Factura Choose Subir factura Arrastra y suelta los documentos aquí o búscalo en…" at bounding box center [355, 174] width 710 height 349
type input "27.316,00 €"
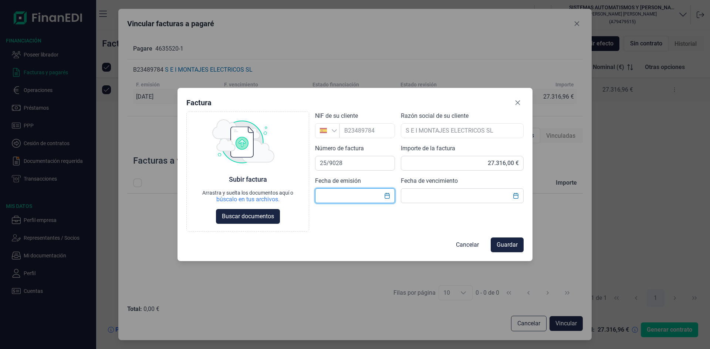
click at [367, 196] on input "text" at bounding box center [355, 196] width 80 height 15
click at [519, 105] on icon "Close" at bounding box center [518, 103] width 6 height 6
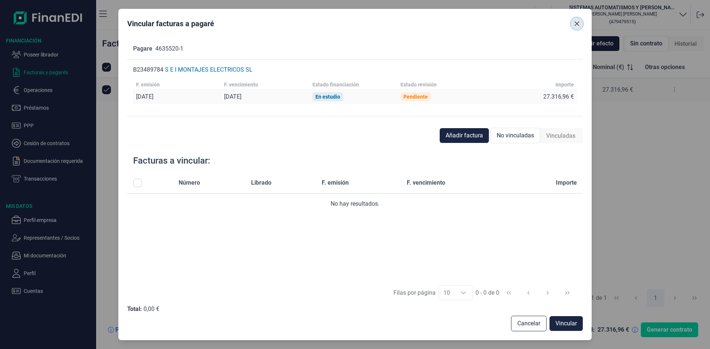
click at [578, 24] on icon "Close" at bounding box center [577, 24] width 6 height 6
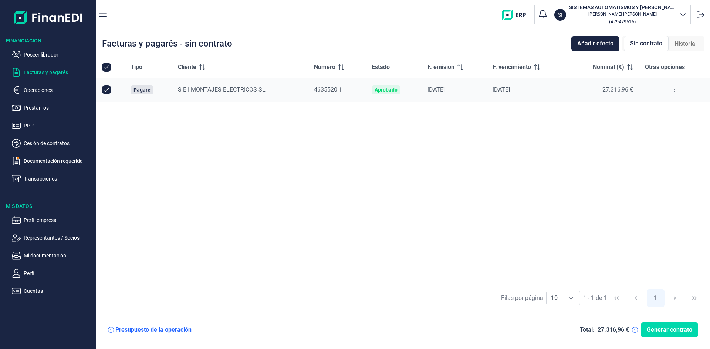
click at [57, 74] on p "Facturas y pagarés" at bounding box center [59, 72] width 70 height 9
click at [673, 92] on button at bounding box center [674, 90] width 13 height 12
click at [658, 120] on span "Vincular facturas a pagaré" at bounding box center [645, 121] width 61 height 7
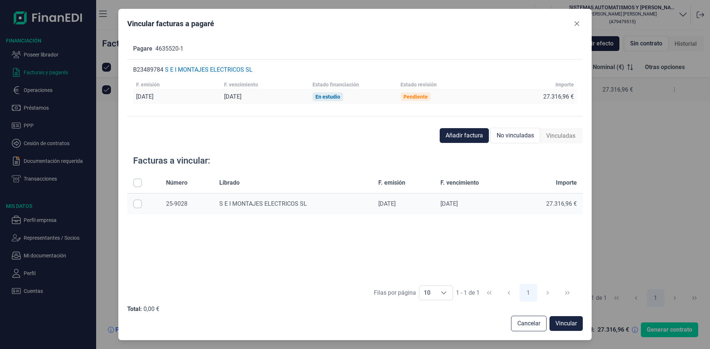
click at [135, 205] on input "Row Selected null" at bounding box center [137, 204] width 9 height 9
checkbox input "true"
click at [564, 324] on span "Vincular" at bounding box center [565, 323] width 21 height 9
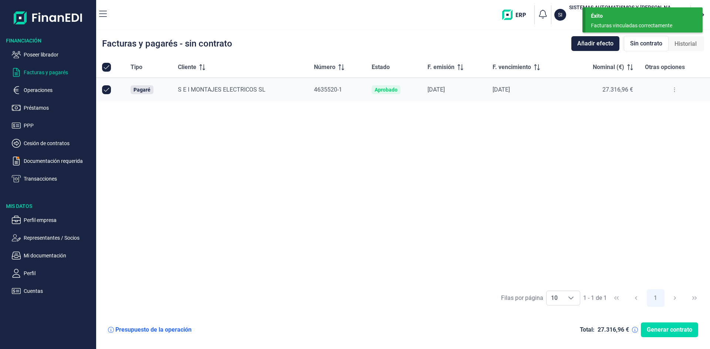
click at [674, 89] on icon at bounding box center [674, 90] width 1 height 6
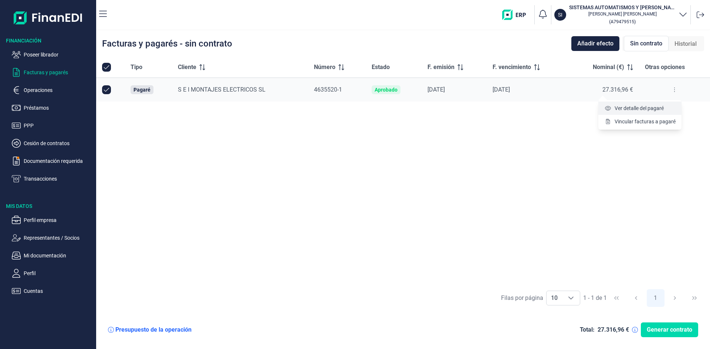
click at [662, 109] on span "Ver detalle del pagaré" at bounding box center [639, 108] width 49 height 7
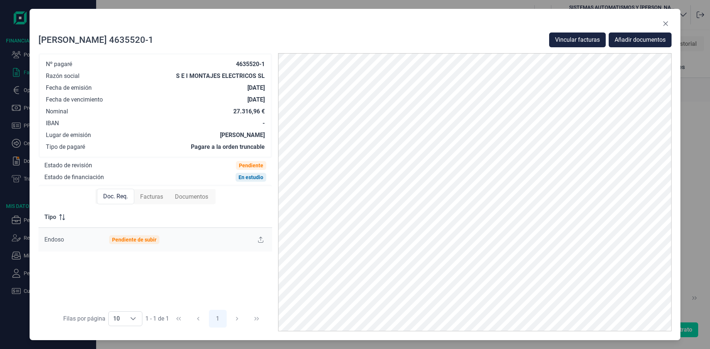
click at [154, 197] on span "Facturas" at bounding box center [151, 197] width 23 height 9
click at [199, 201] on span "Documentos" at bounding box center [191, 197] width 33 height 9
click at [666, 23] on icon "Close" at bounding box center [665, 23] width 5 height 5
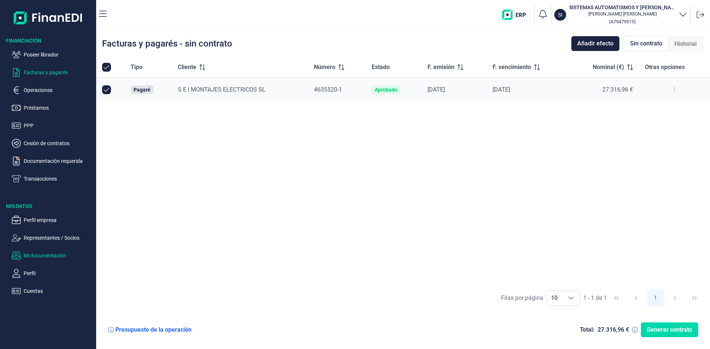
click at [46, 256] on p "Mi documentación" at bounding box center [59, 255] width 70 height 9
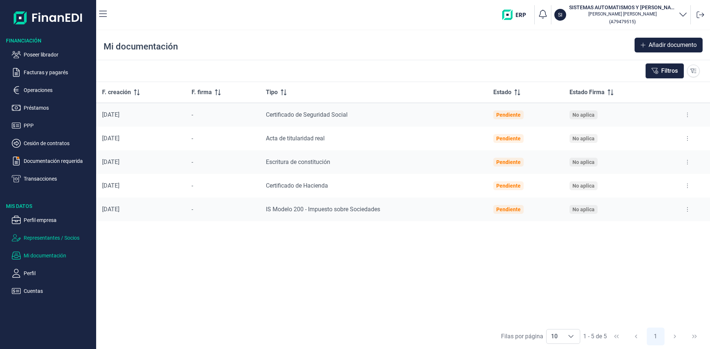
click at [57, 239] on p "Representantes / Socios" at bounding box center [59, 238] width 70 height 9
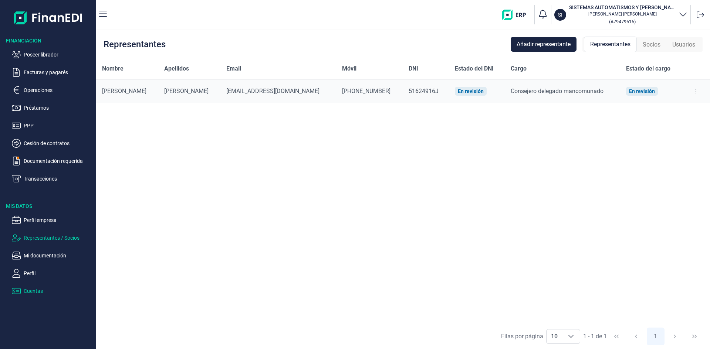
click at [34, 293] on p "Cuentas" at bounding box center [59, 291] width 70 height 9
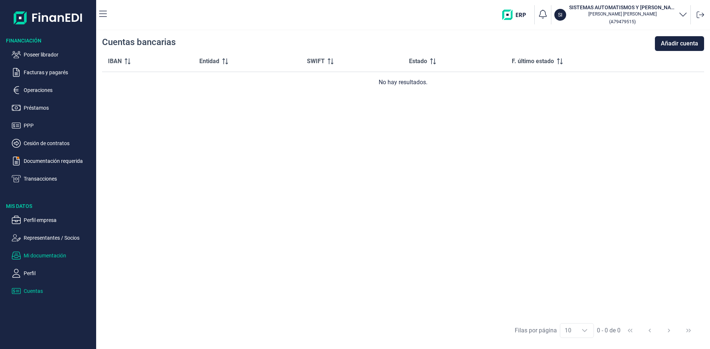
click at [63, 256] on p "Mi documentación" at bounding box center [59, 255] width 70 height 9
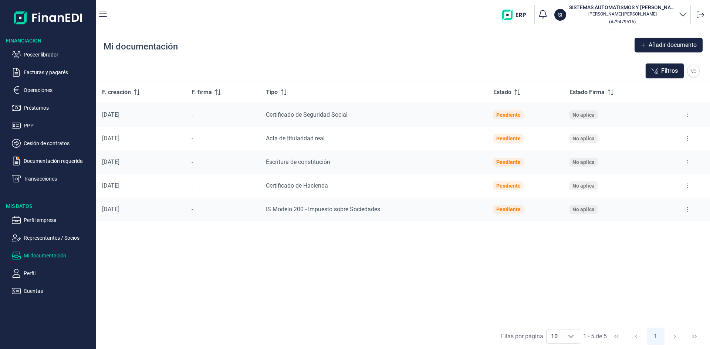
click at [687, 115] on icon at bounding box center [687, 115] width 1 height 6
click at [651, 246] on div "F. creación F. firma Tipo Estado Estado Firma [DATE] - Certificado de Seguridad…" at bounding box center [403, 203] width 614 height 242
click at [50, 72] on p "Facturas y pagarés" at bounding box center [59, 72] width 70 height 9
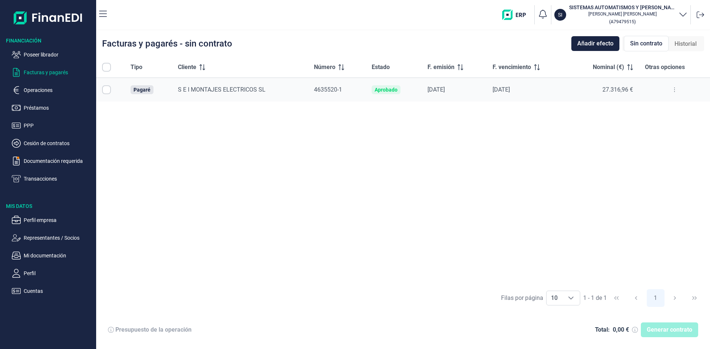
checkbox input "true"
click at [658, 327] on span "Generar contrato" at bounding box center [669, 330] width 45 height 9
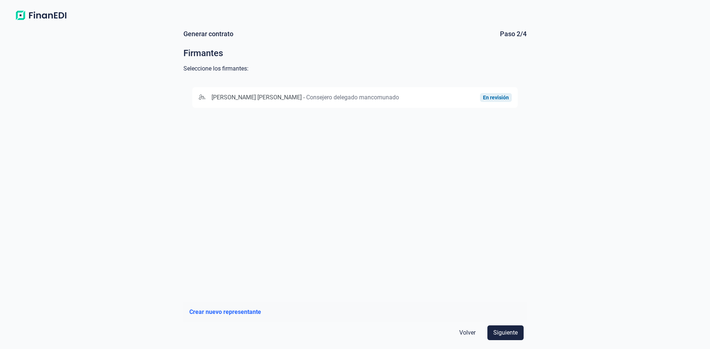
click at [251, 99] on span "[PERSON_NAME] [PERSON_NAME]" at bounding box center [257, 97] width 90 height 7
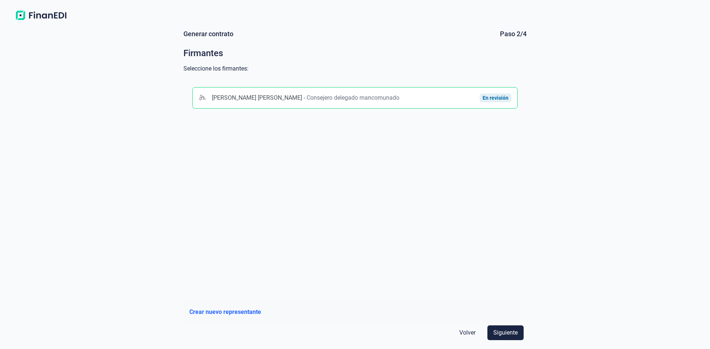
click at [251, 99] on span "[PERSON_NAME] [PERSON_NAME]" at bounding box center [257, 97] width 90 height 7
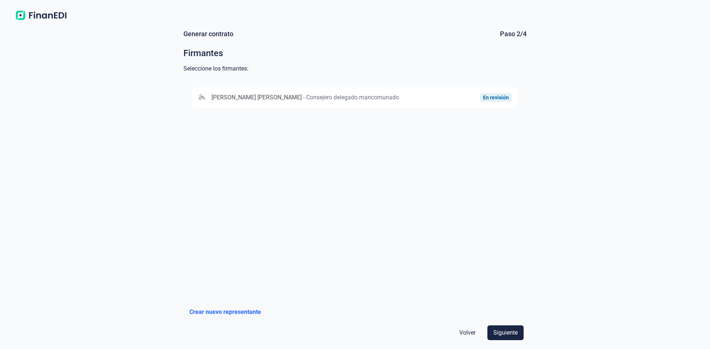
click at [250, 99] on span "[PERSON_NAME] [PERSON_NAME]" at bounding box center [257, 97] width 90 height 7
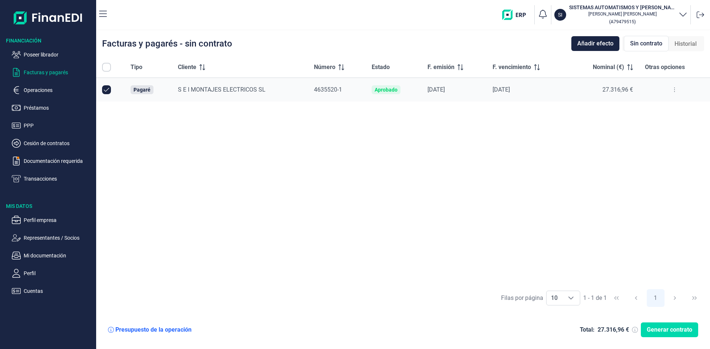
checkbox input "true"
click at [664, 330] on span "Generar contrato" at bounding box center [669, 330] width 45 height 9
checkbox input "true"
click at [32, 293] on p "Cuentas" at bounding box center [59, 291] width 70 height 9
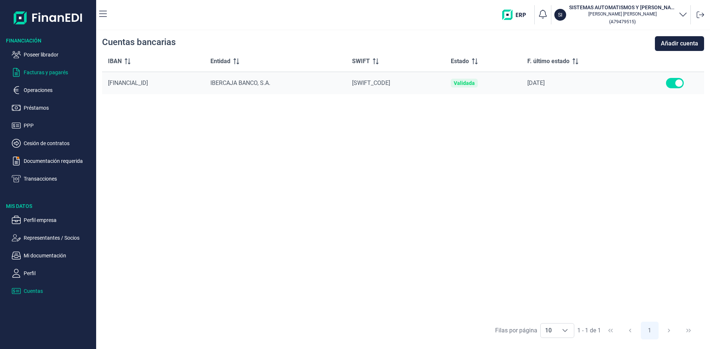
click at [45, 74] on p "Facturas y pagarés" at bounding box center [59, 72] width 70 height 9
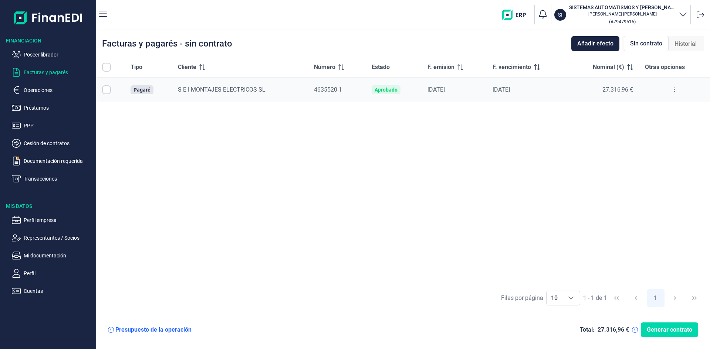
checkbox input "true"
click at [677, 337] on button "Generar contrato" at bounding box center [669, 330] width 57 height 15
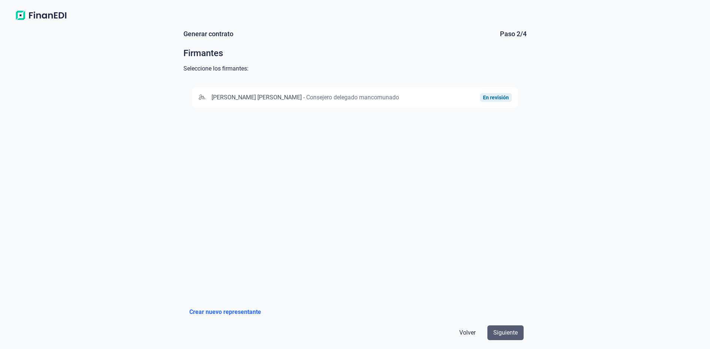
click at [514, 334] on span "Siguiente" at bounding box center [505, 333] width 24 height 9
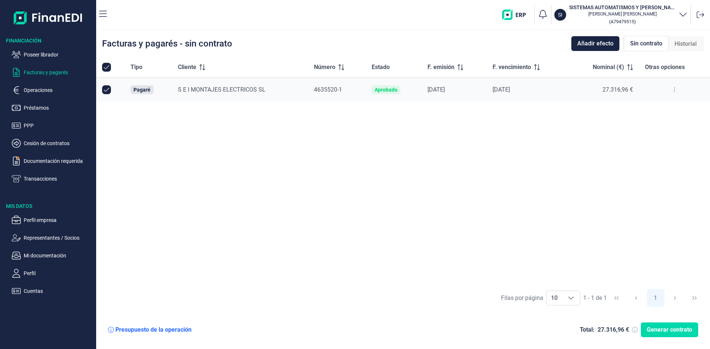
checkbox input "true"
click at [45, 255] on p "Mi documentación" at bounding box center [59, 255] width 70 height 9
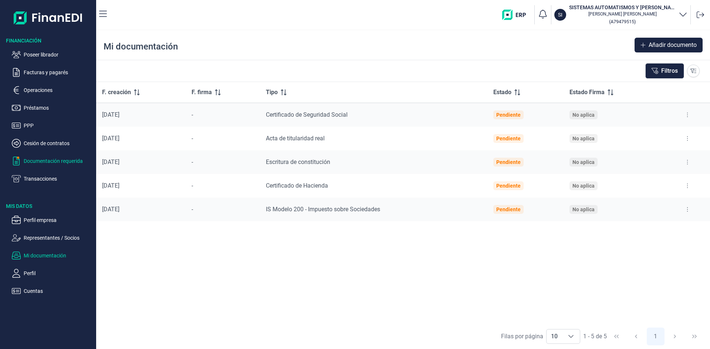
click at [60, 159] on p "Documentación requerida" at bounding box center [59, 161] width 70 height 9
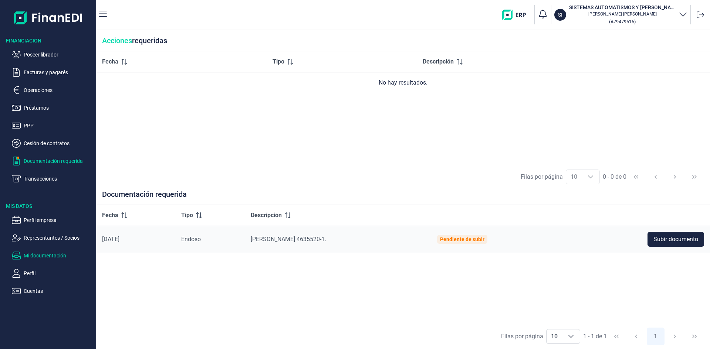
click at [47, 257] on p "Mi documentación" at bounding box center [59, 255] width 70 height 9
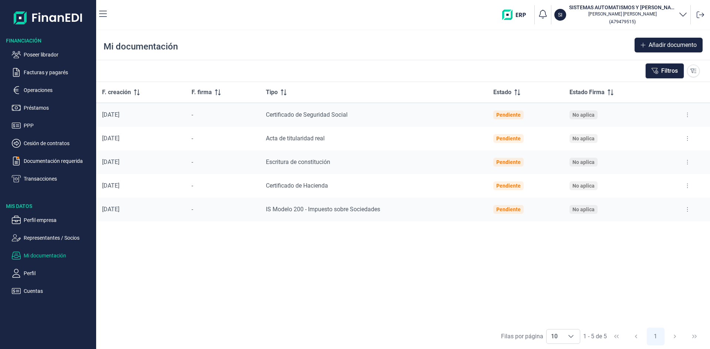
click at [687, 212] on icon at bounding box center [687, 210] width 1 height 6
click at [651, 227] on span "Ver documento" at bounding box center [641, 227] width 35 height 7
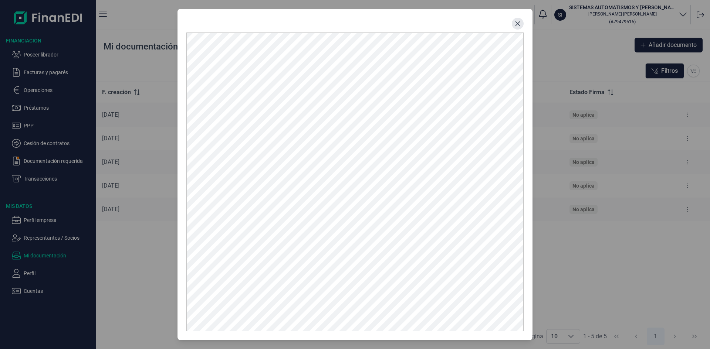
click at [517, 23] on icon "Close" at bounding box center [518, 24] width 6 height 6
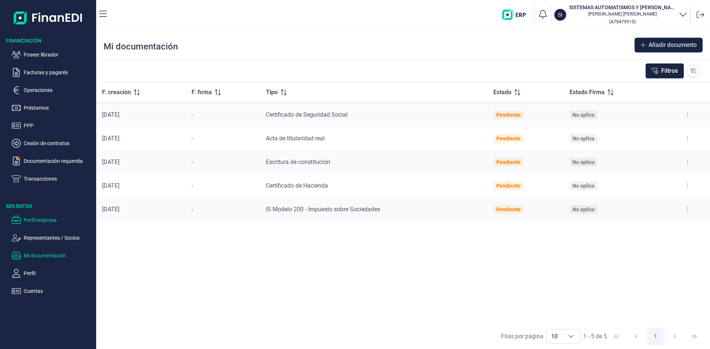
click at [53, 220] on p "Perfil empresa" at bounding box center [59, 220] width 70 height 9
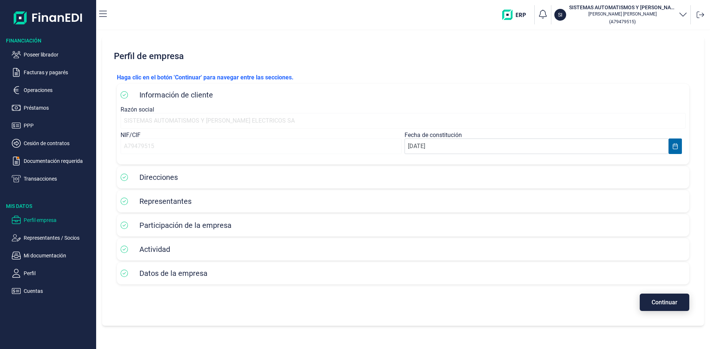
click at [660, 309] on button "Continuar" at bounding box center [665, 302] width 50 height 17
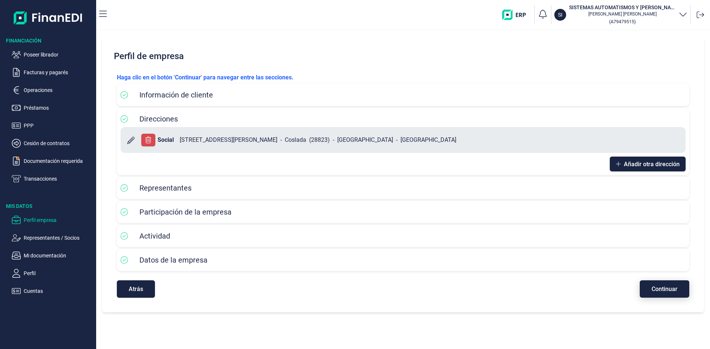
click at [660, 295] on button "Continuar" at bounding box center [665, 289] width 50 height 17
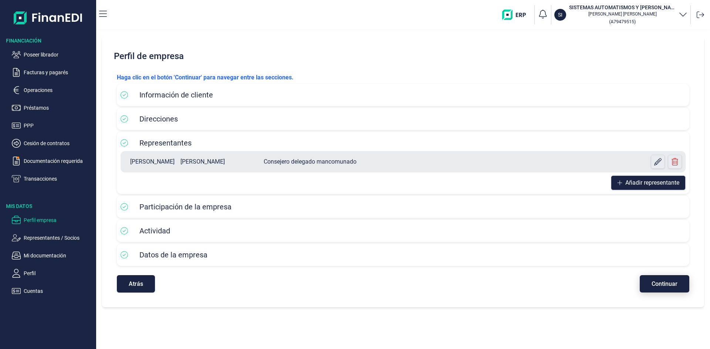
click at [682, 282] on button "Continuar" at bounding box center [665, 283] width 50 height 17
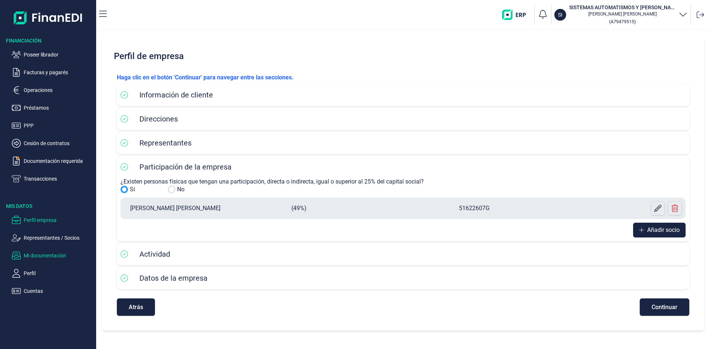
click at [50, 257] on p "Mi documentación" at bounding box center [59, 255] width 70 height 9
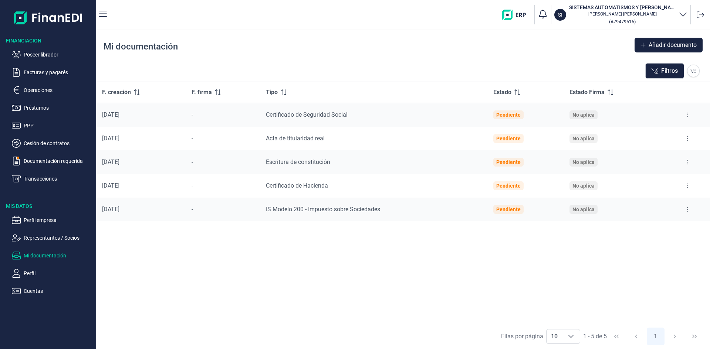
click at [687, 140] on icon at bounding box center [687, 139] width 1 height 6
click at [640, 156] on span "Ver documento" at bounding box center [641, 156] width 35 height 7
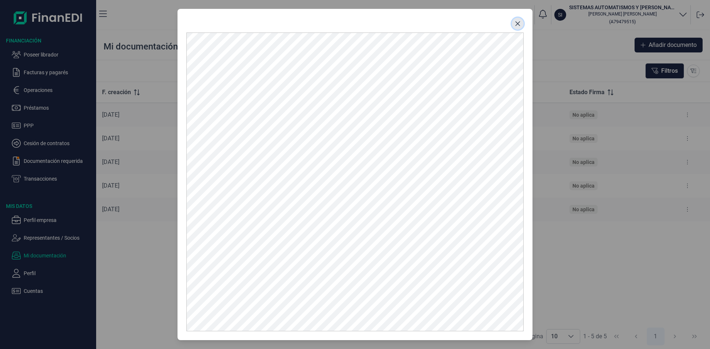
click at [520, 25] on icon "Close" at bounding box center [518, 24] width 6 height 6
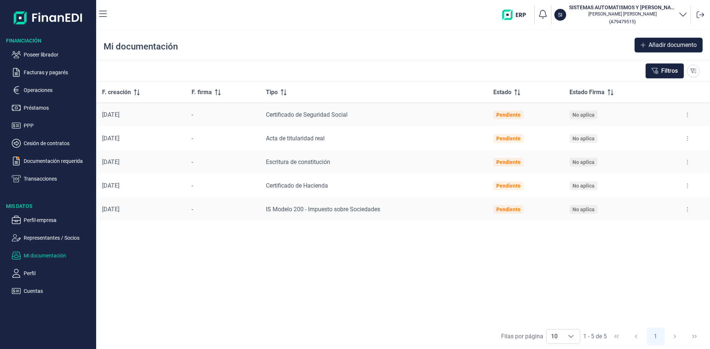
click at [690, 212] on button at bounding box center [687, 210] width 13 height 12
click at [657, 228] on span "Ver documento" at bounding box center [641, 227] width 35 height 7
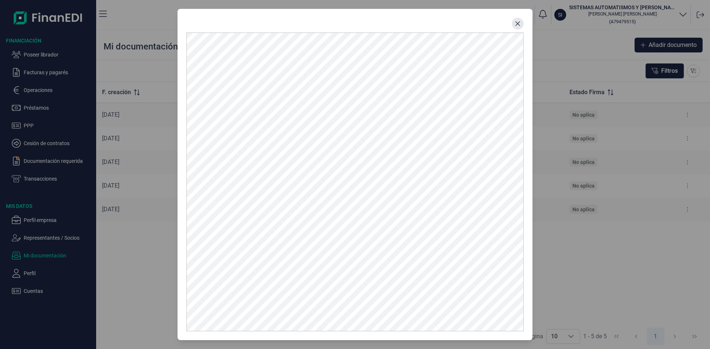
click at [519, 23] on icon "Close" at bounding box center [517, 23] width 5 height 5
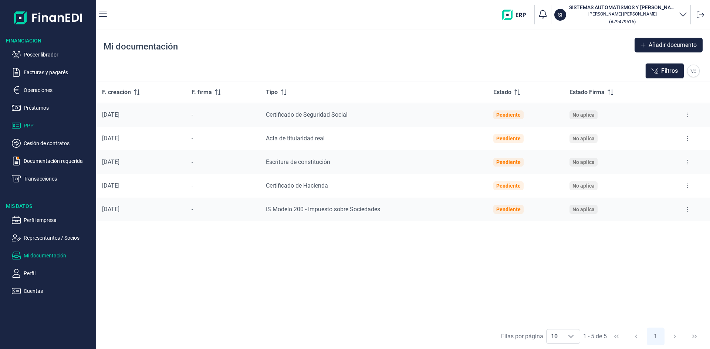
click at [27, 126] on p "PPP" at bounding box center [59, 125] width 70 height 9
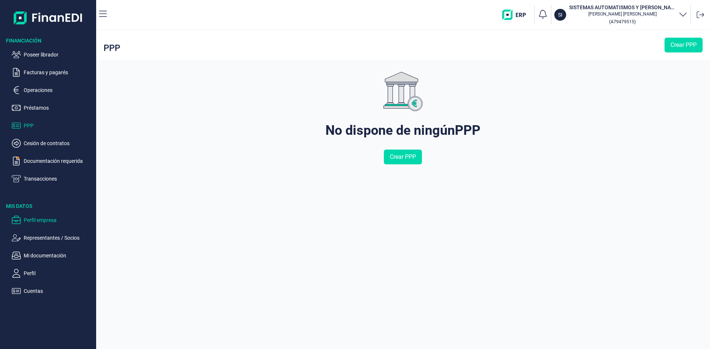
click at [48, 221] on p "Perfil empresa" at bounding box center [59, 220] width 70 height 9
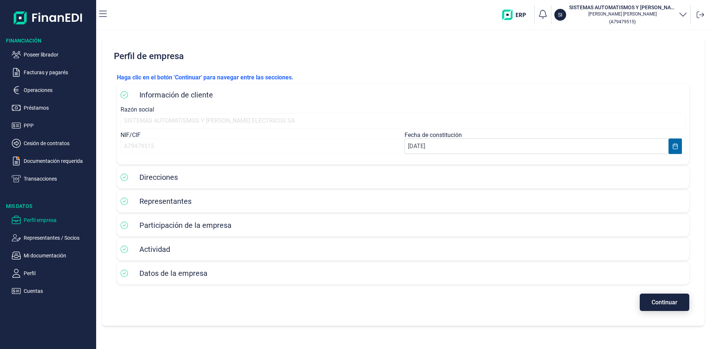
click at [653, 300] on span "Continuar" at bounding box center [665, 303] width 26 height 6
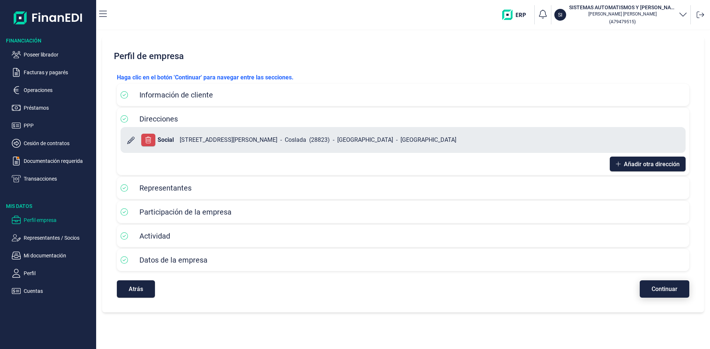
click at [665, 296] on button "Continuar" at bounding box center [665, 289] width 50 height 17
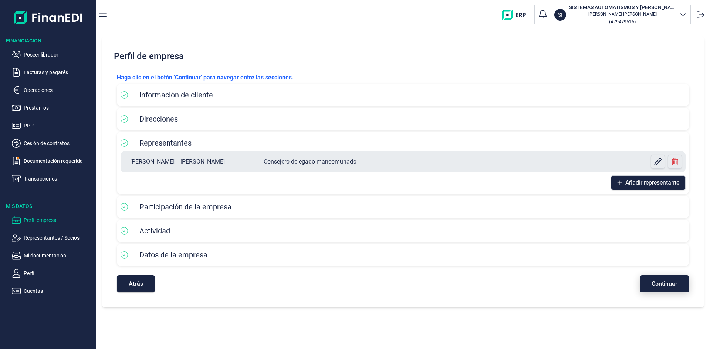
click at [657, 288] on button "Continuar" at bounding box center [665, 283] width 50 height 17
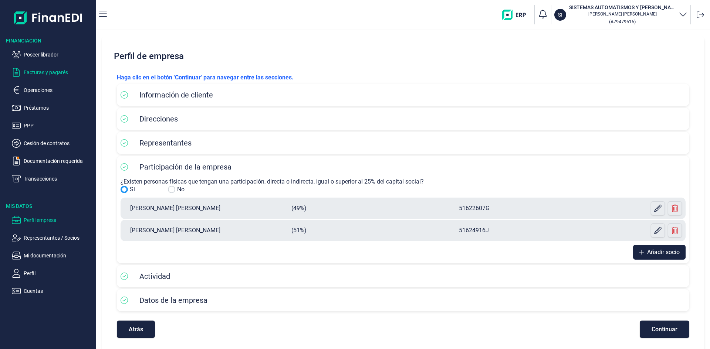
click at [53, 74] on p "Facturas y pagarés" at bounding box center [59, 72] width 70 height 9
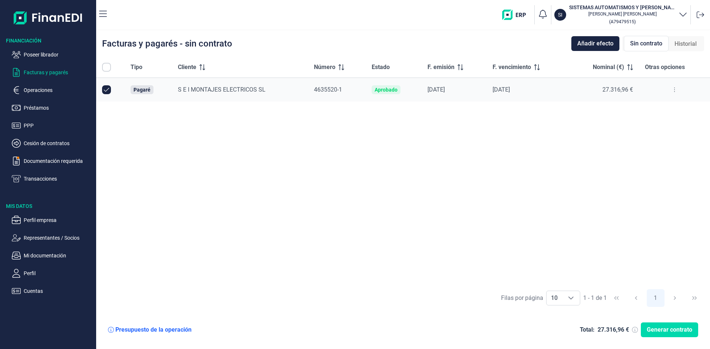
checkbox input "true"
click at [671, 335] on button "Generar contrato" at bounding box center [669, 330] width 57 height 15
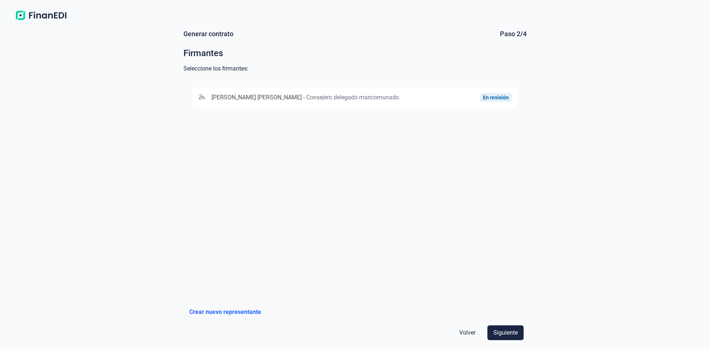
click at [338, 98] on span "Consejero delegado mancomunado" at bounding box center [352, 97] width 93 height 7
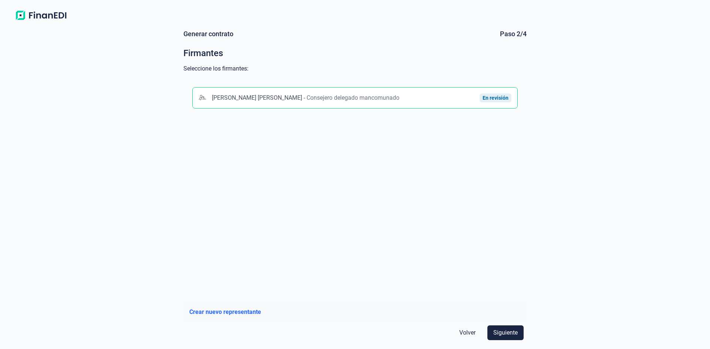
click at [338, 98] on span "Consejero delegado mancomunado" at bounding box center [353, 97] width 93 height 7
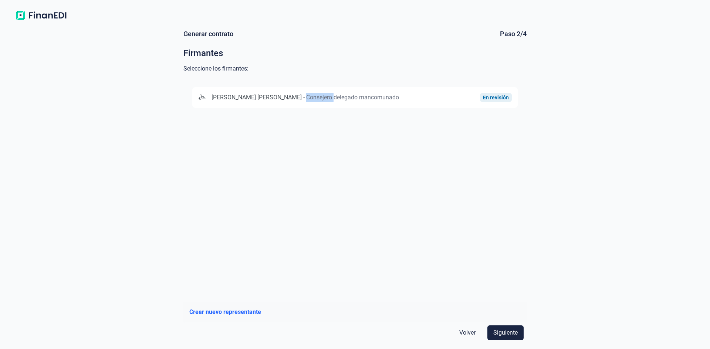
click at [338, 98] on span "Consejero delegado mancomunado" at bounding box center [352, 97] width 93 height 7
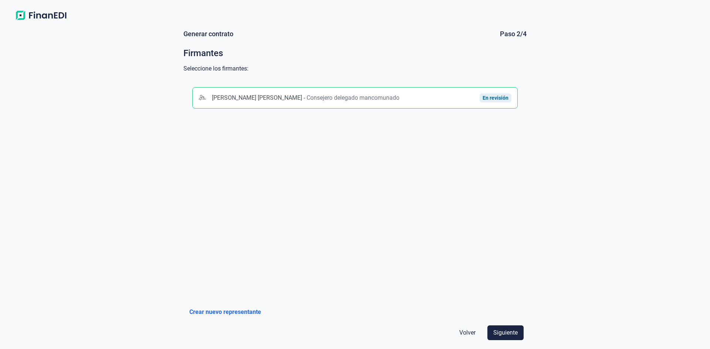
click at [338, 98] on span "Consejero delegado mancomunado" at bounding box center [353, 97] width 93 height 7
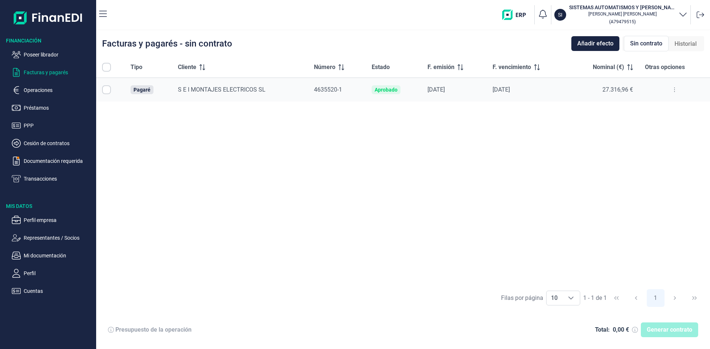
checkbox input "true"
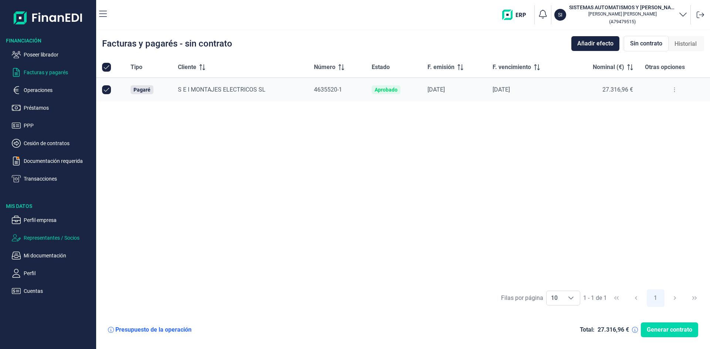
click at [59, 237] on p "Representantes / Socios" at bounding box center [59, 238] width 70 height 9
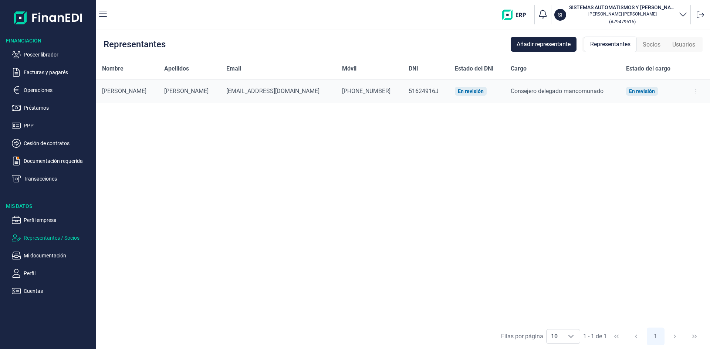
click at [697, 91] on button at bounding box center [695, 91] width 13 height 12
click at [66, 255] on p "Mi documentación" at bounding box center [59, 255] width 70 height 9
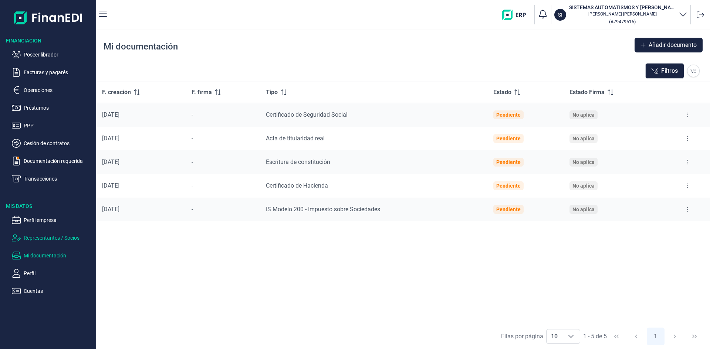
click at [63, 238] on p "Representantes / Socios" at bounding box center [59, 238] width 70 height 9
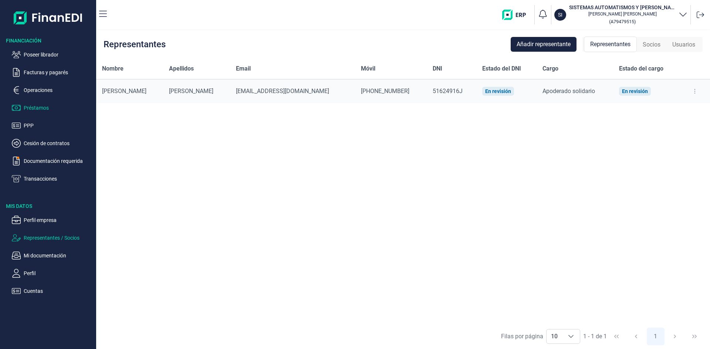
click at [46, 108] on p "Préstamos" at bounding box center [59, 108] width 70 height 9
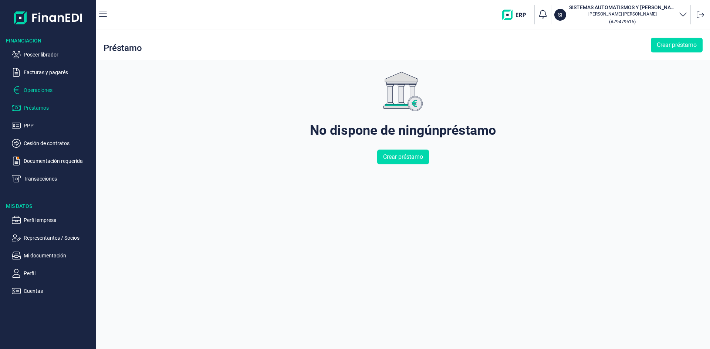
click at [46, 92] on p "Operaciones" at bounding box center [59, 90] width 70 height 9
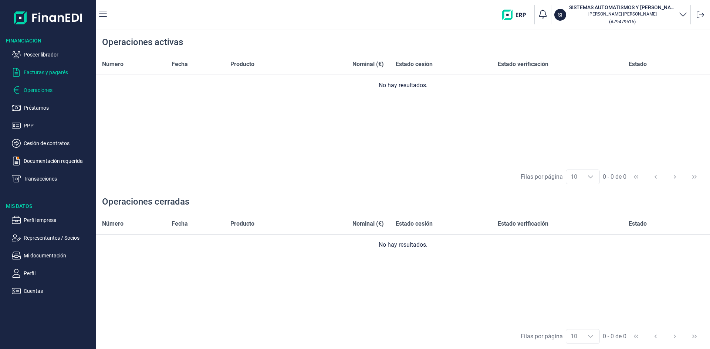
click at [63, 75] on p "Facturas y pagarés" at bounding box center [59, 72] width 70 height 9
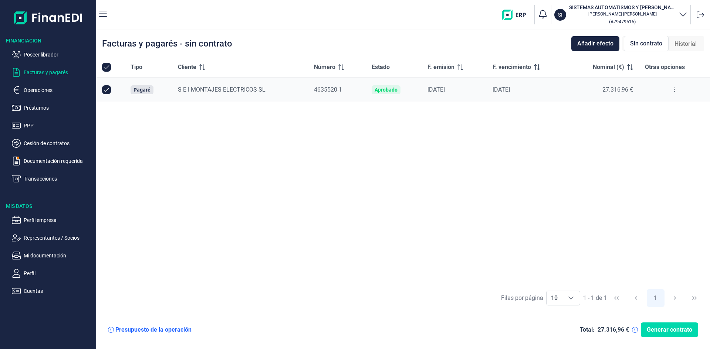
click at [675, 89] on icon at bounding box center [674, 90] width 1 height 6
click at [663, 108] on span "Ver detalle del pagaré" at bounding box center [639, 108] width 49 height 7
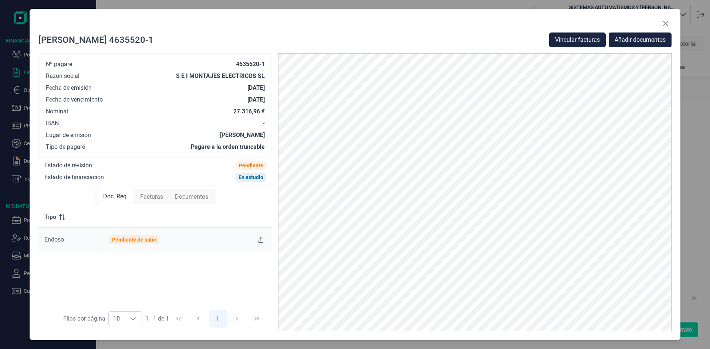
click at [193, 200] on span "Documentos" at bounding box center [191, 197] width 33 height 9
click at [162, 197] on span "Facturas" at bounding box center [150, 197] width 23 height 9
click at [664, 21] on icon "Close" at bounding box center [666, 24] width 6 height 6
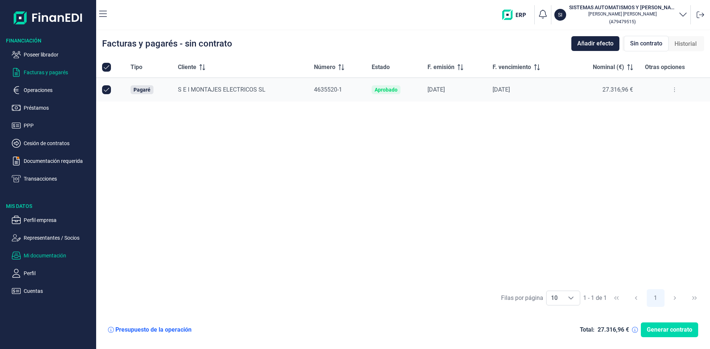
click at [59, 255] on p "Mi documentación" at bounding box center [59, 255] width 70 height 9
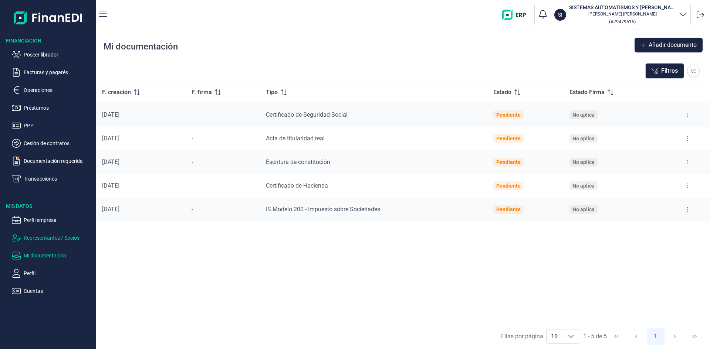
click at [58, 239] on p "Representantes / Socios" at bounding box center [59, 238] width 70 height 9
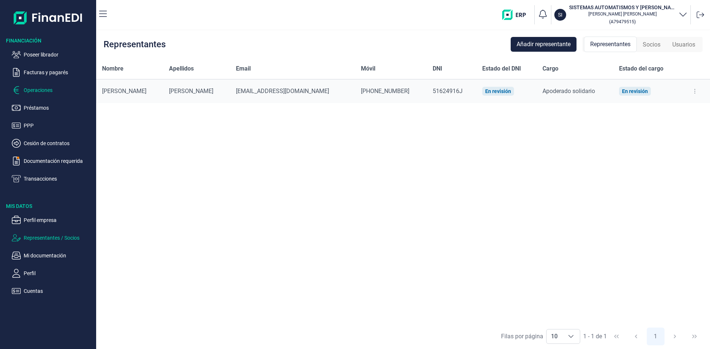
click at [45, 91] on p "Operaciones" at bounding box center [59, 90] width 70 height 9
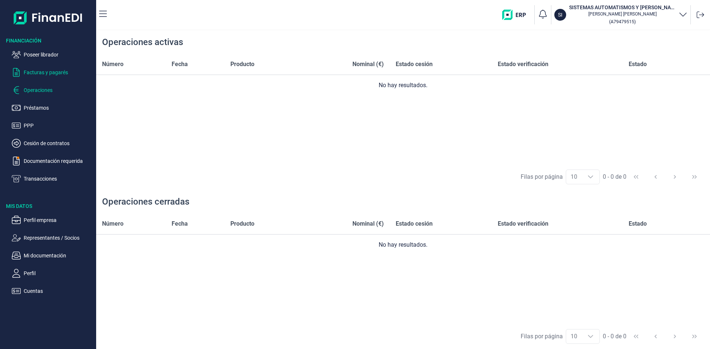
click at [54, 75] on p "Facturas y pagarés" at bounding box center [59, 72] width 70 height 9
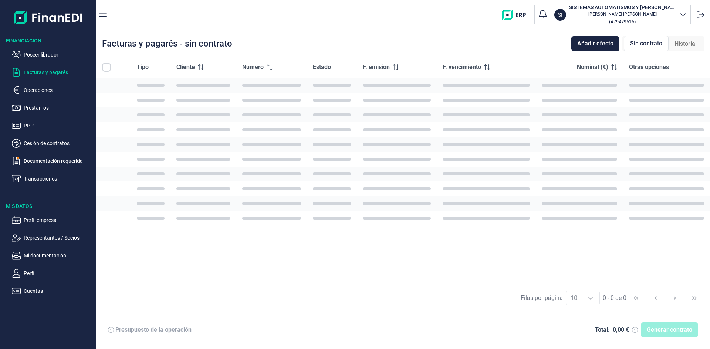
checkbox input "true"
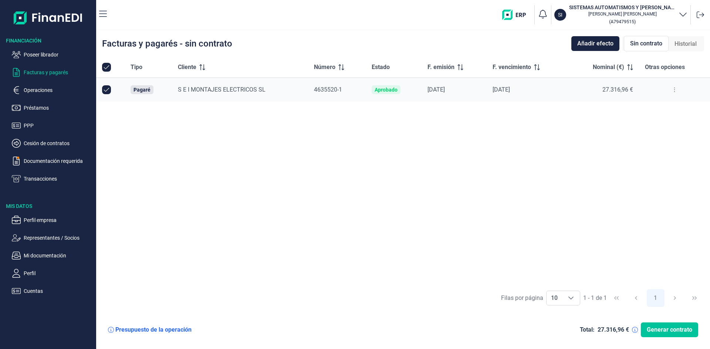
click at [669, 328] on span "Generar contrato" at bounding box center [669, 330] width 45 height 9
checkbox input "true"
click at [663, 332] on span "Generar contrato" at bounding box center [669, 330] width 45 height 9
checkbox input "true"
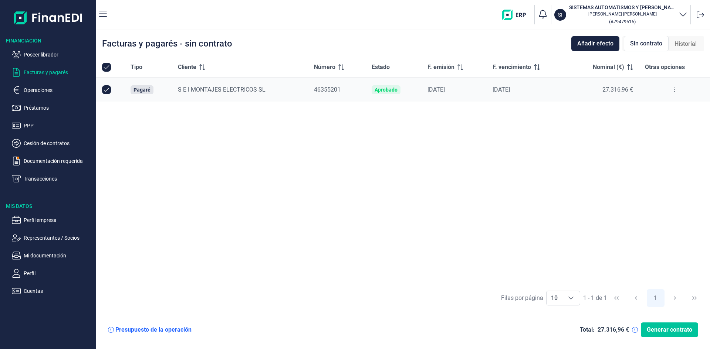
click at [666, 332] on span "Generar contrato" at bounding box center [669, 330] width 45 height 9
checkbox input "true"
click at [46, 89] on p "Operaciones" at bounding box center [59, 90] width 70 height 9
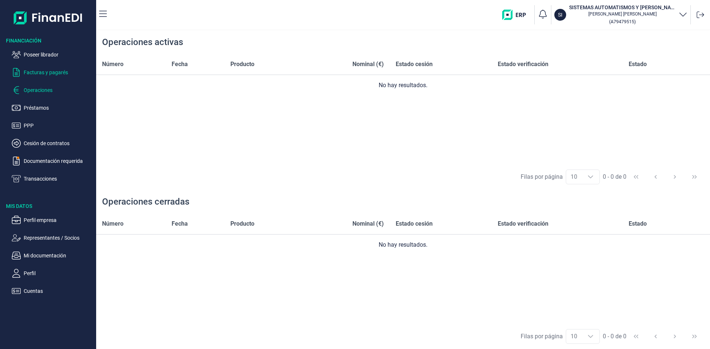
click at [51, 70] on p "Facturas y pagarés" at bounding box center [59, 72] width 70 height 9
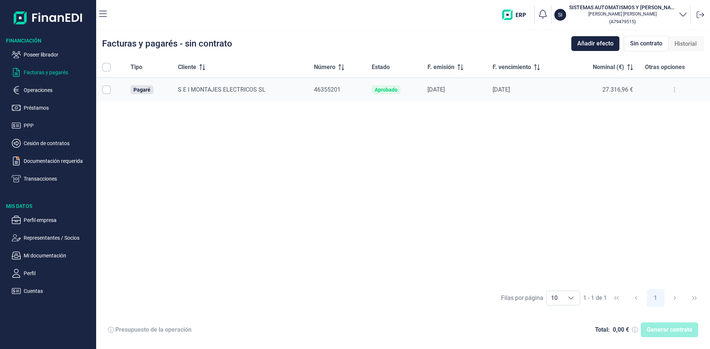
checkbox input "true"
click at [666, 328] on span "Generar contrato" at bounding box center [669, 330] width 45 height 9
